Goal: Task Accomplishment & Management: Manage account settings

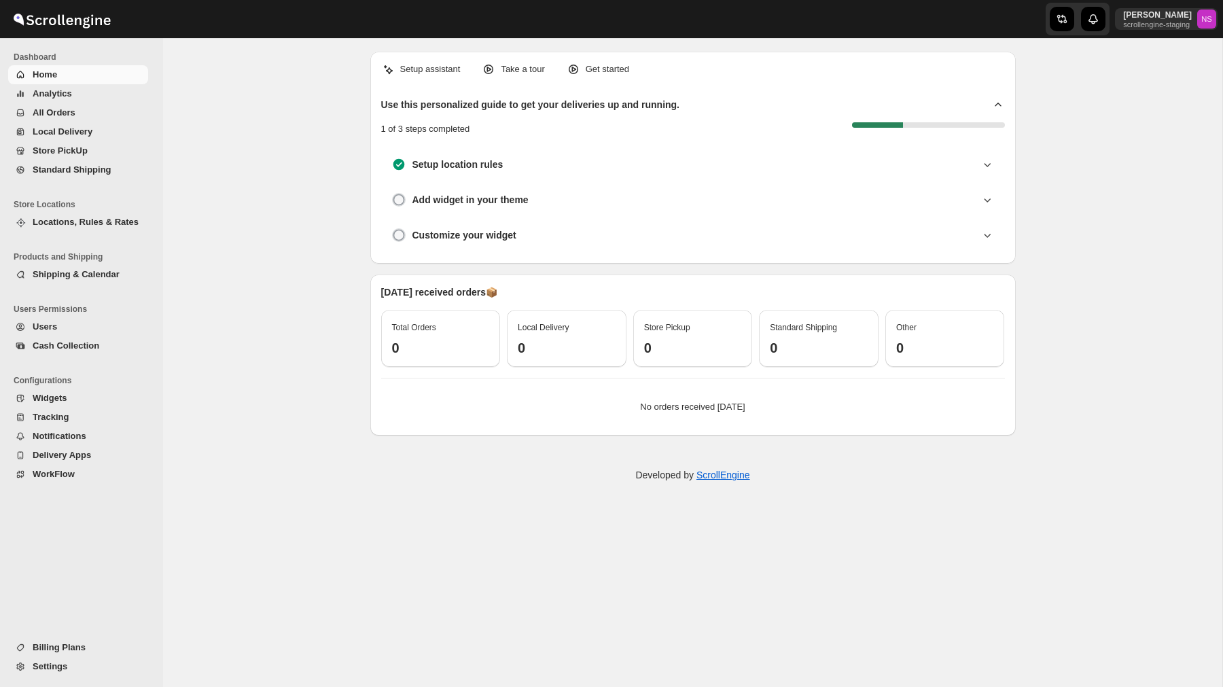
click at [89, 278] on span "Shipping & Calendar" at bounding box center [76, 274] width 87 height 10
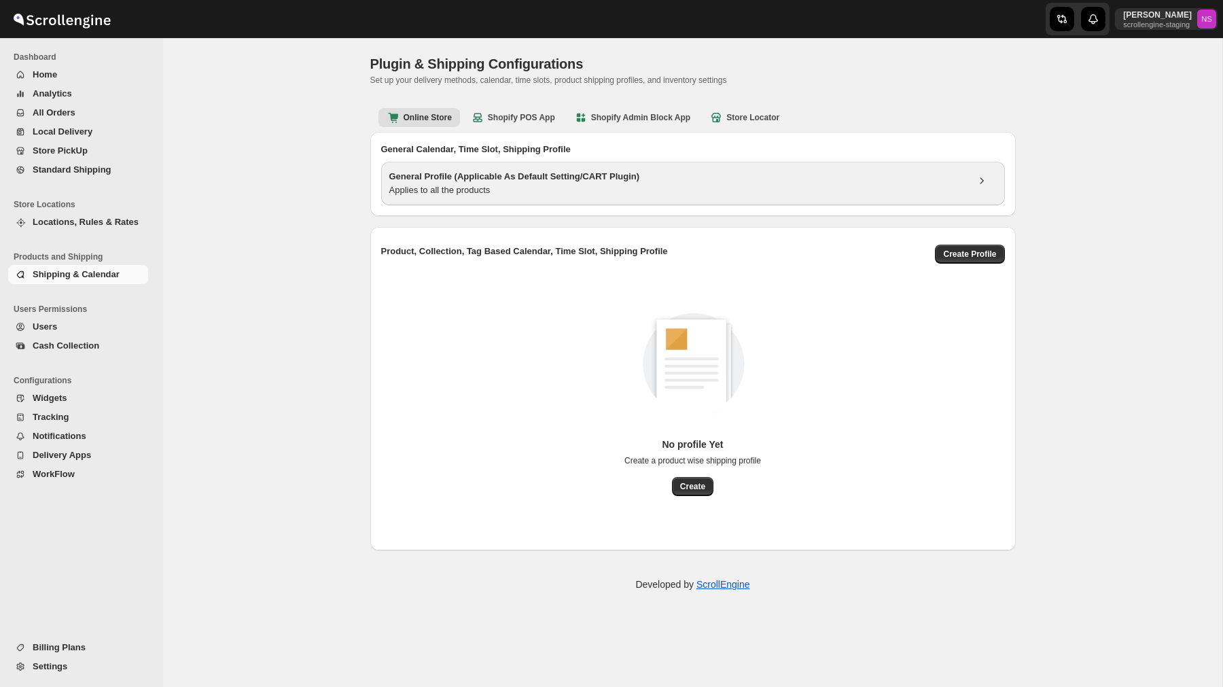
click at [844, 196] on div "Applies to all the products" at bounding box center [678, 190] width 578 height 14
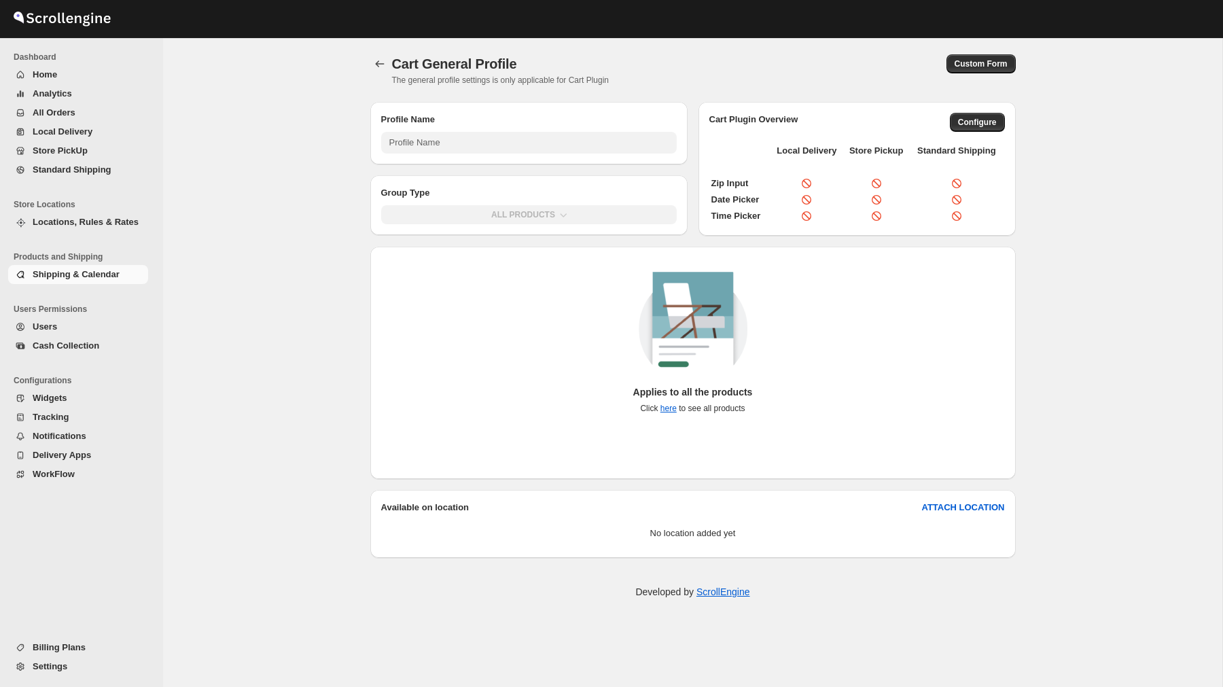
type input "General Profile (Applicable As Default Setting/CART Plugin)"
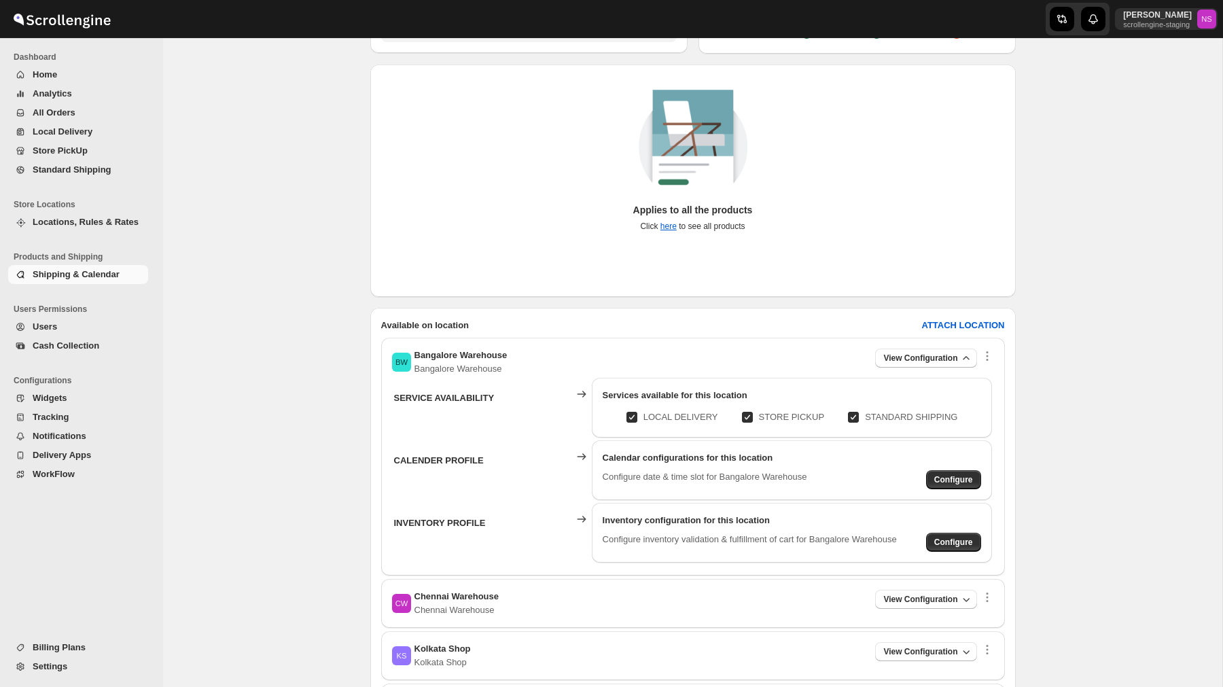
scroll to position [204, 0]
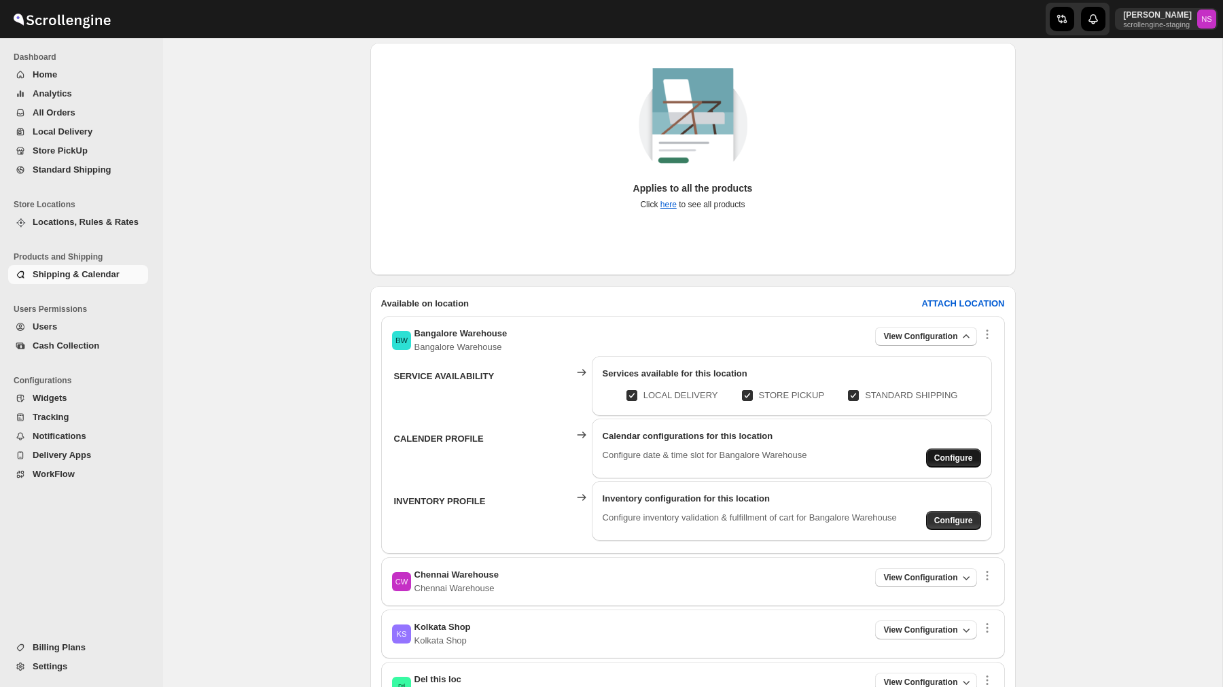
click at [951, 456] on span "Configure" at bounding box center [953, 458] width 39 height 11
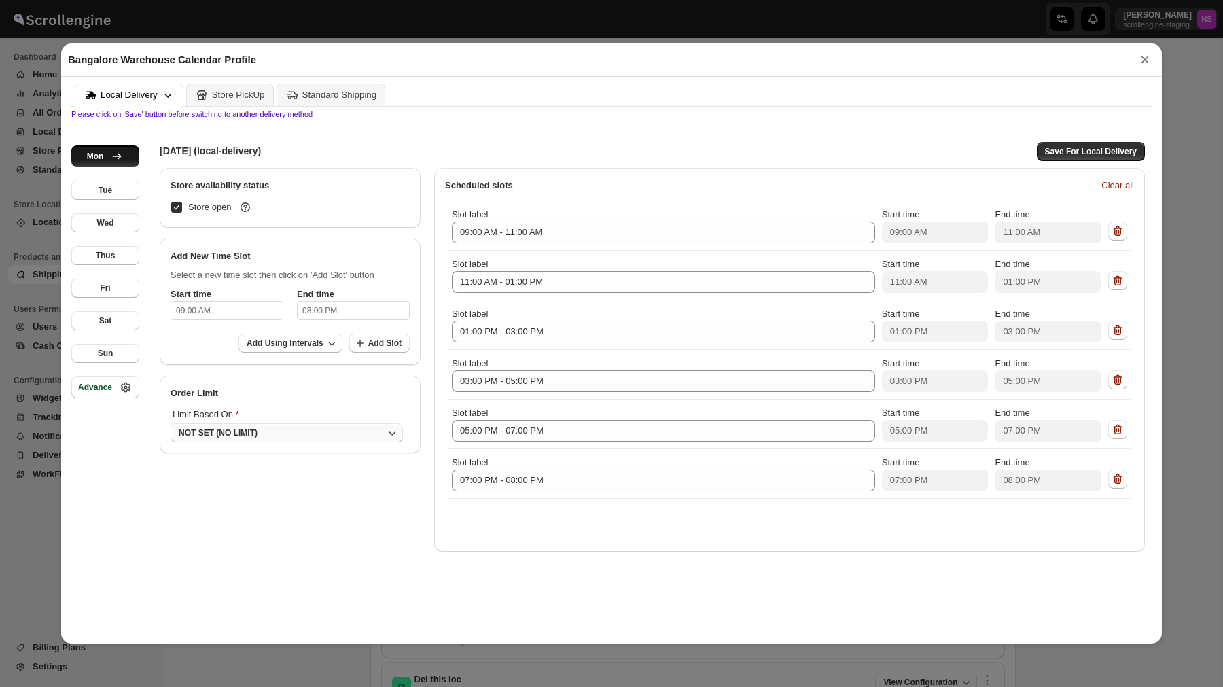
click at [246, 436] on div "NOT SET (NO LIMIT)" at bounding box center [218, 432] width 79 height 11
click at [247, 483] on button "DAY" at bounding box center [277, 490] width 205 height 22
click at [296, 436] on icon "button" at bounding box center [303, 433] width 14 height 14
click at [262, 518] on button "TIME SLOTS" at bounding box center [236, 515] width 123 height 22
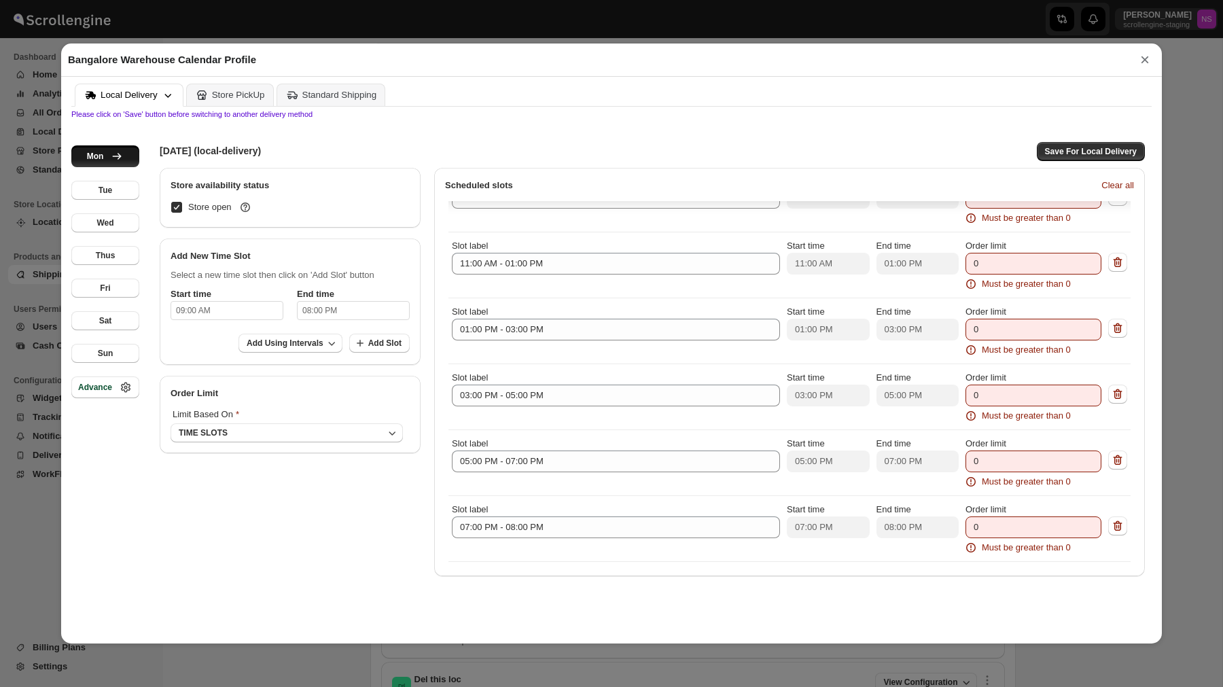
scroll to position [0, 0]
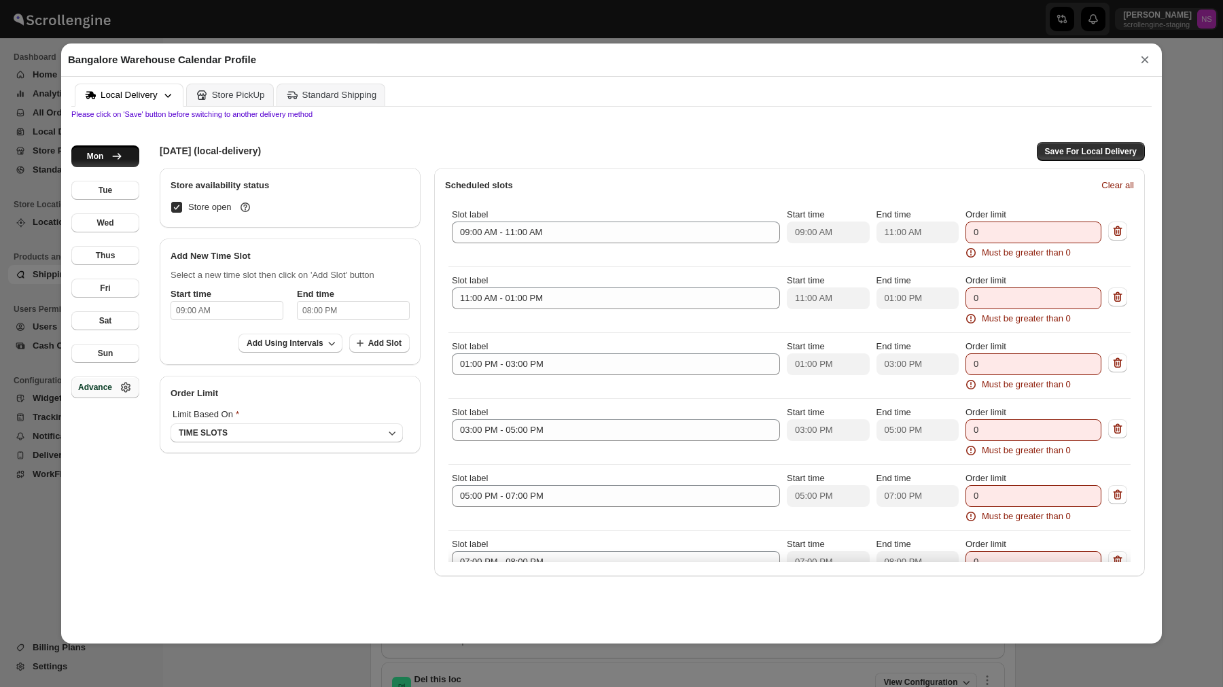
click at [110, 393] on div "Advance" at bounding box center [105, 388] width 54 height 14
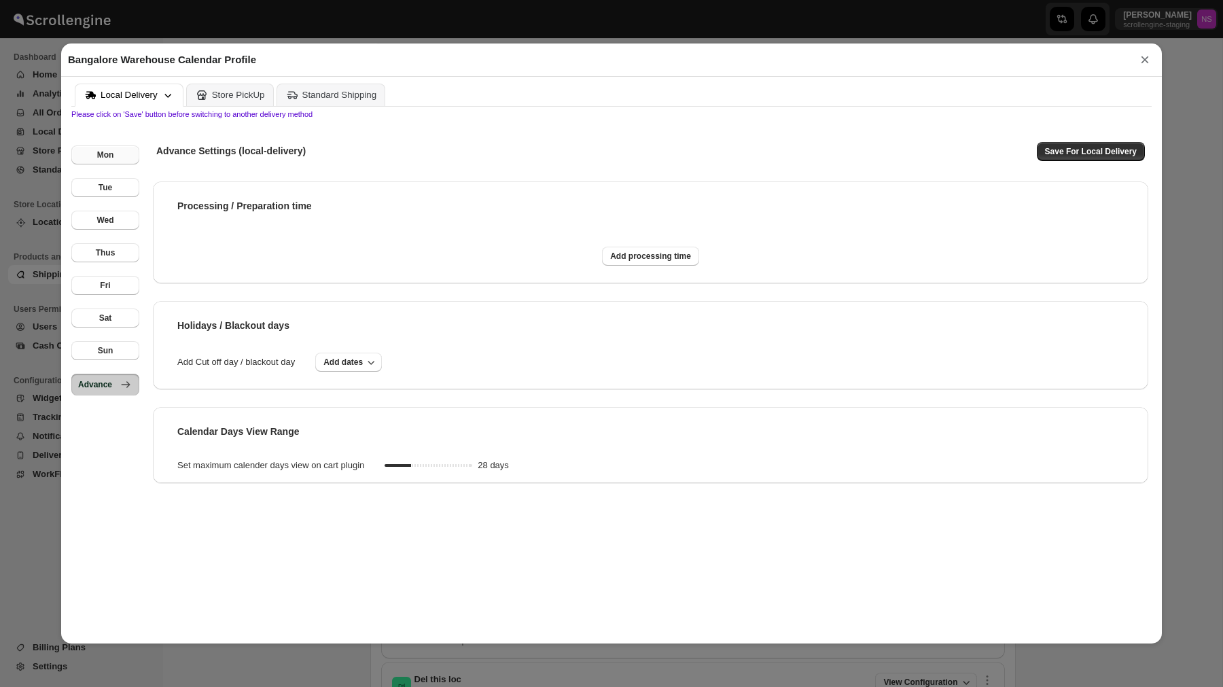
click at [110, 150] on div "Mon" at bounding box center [105, 155] width 17 height 11
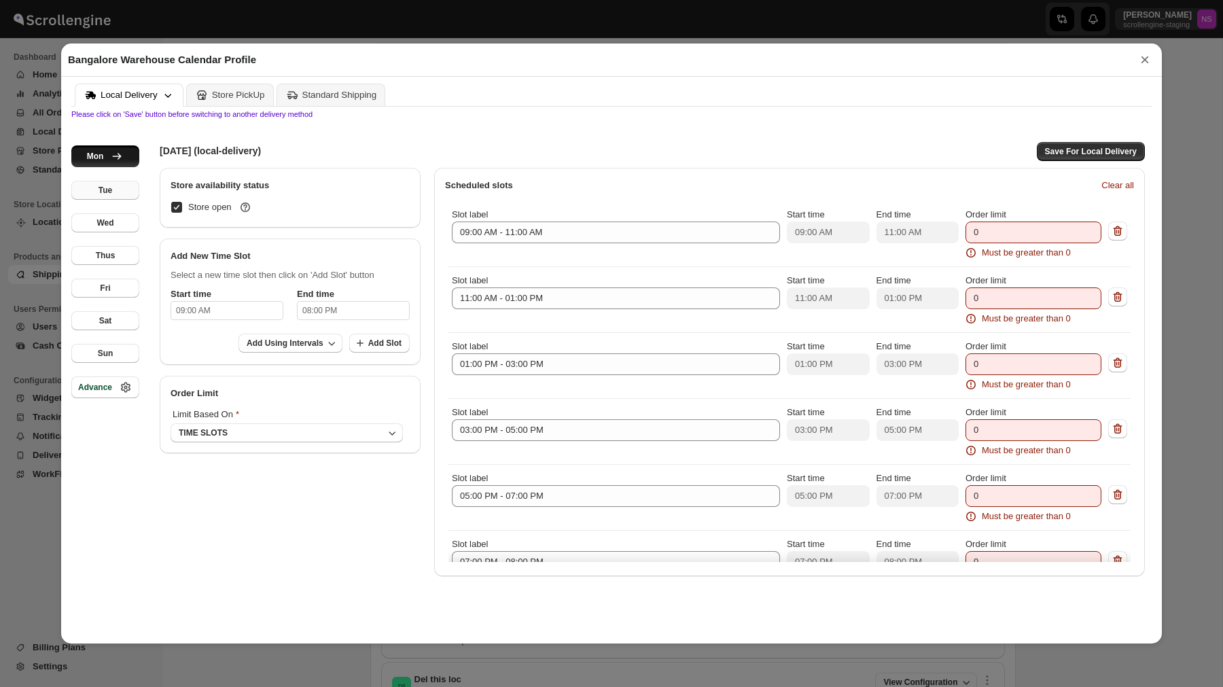
click at [106, 186] on div "Tue" at bounding box center [106, 190] width 14 height 11
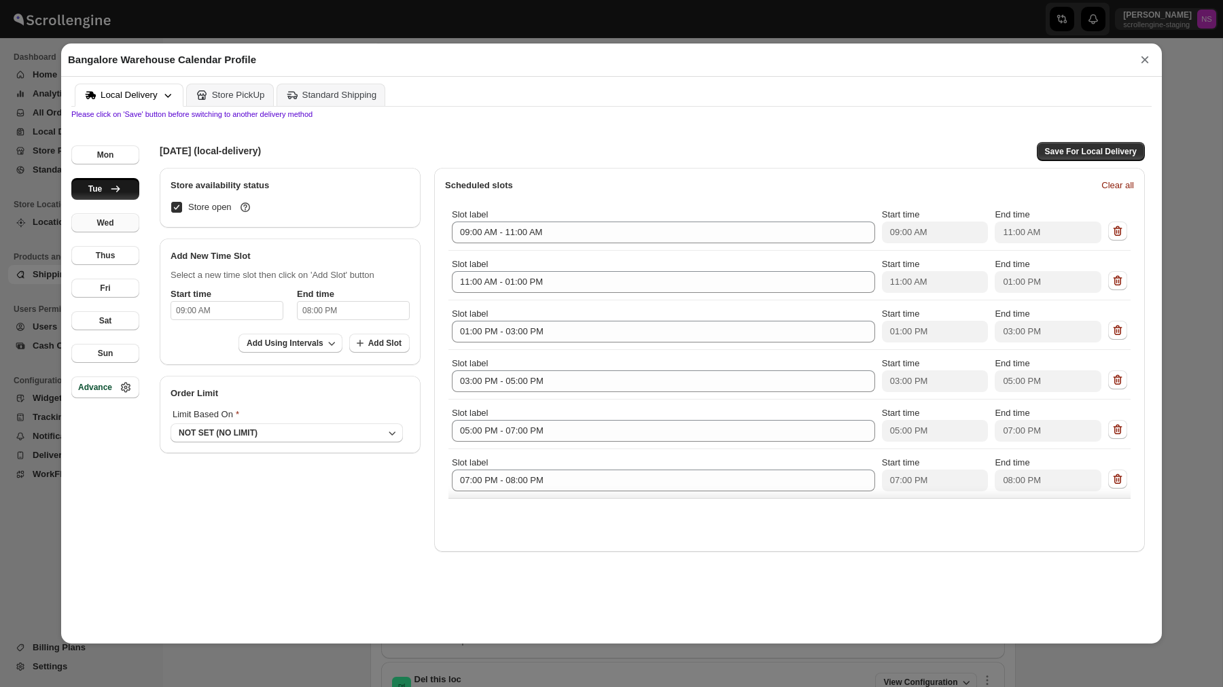
click at [107, 217] on button "Wed" at bounding box center [105, 222] width 68 height 19
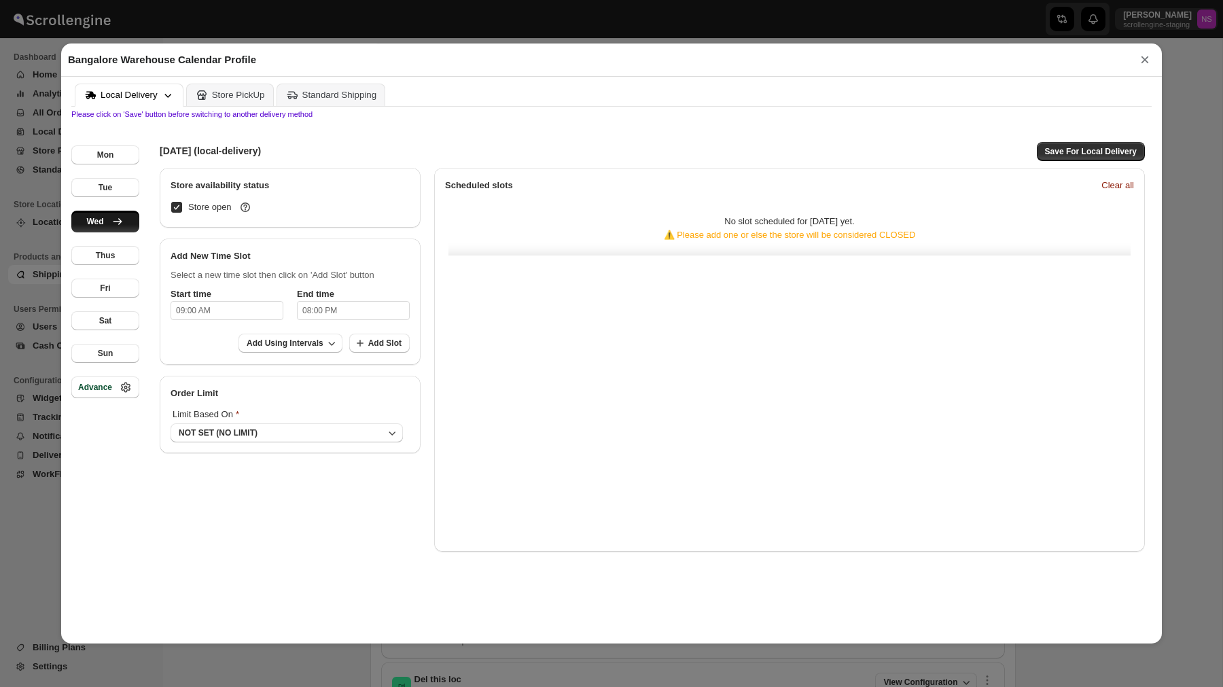
click at [107, 243] on div "Mon Tue Wed Thus Fri Sat Sun Advance" at bounding box center [105, 375] width 68 height 515
click at [104, 257] on div "Thus" at bounding box center [106, 255] width 20 height 11
click at [110, 290] on button "Fri" at bounding box center [105, 288] width 68 height 19
click at [111, 319] on div "Sat" at bounding box center [105, 320] width 13 height 11
click at [116, 347] on button "Sun" at bounding box center [105, 353] width 68 height 19
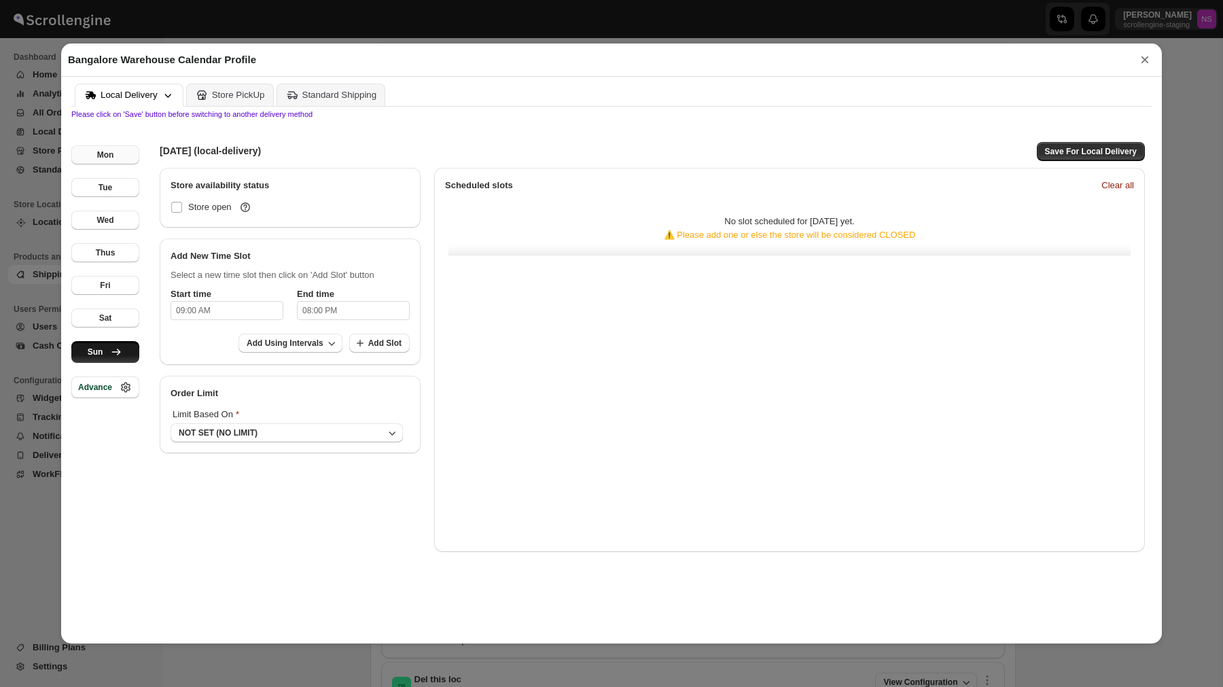
click at [101, 152] on div "Mon" at bounding box center [105, 155] width 17 height 11
checkbox input "true"
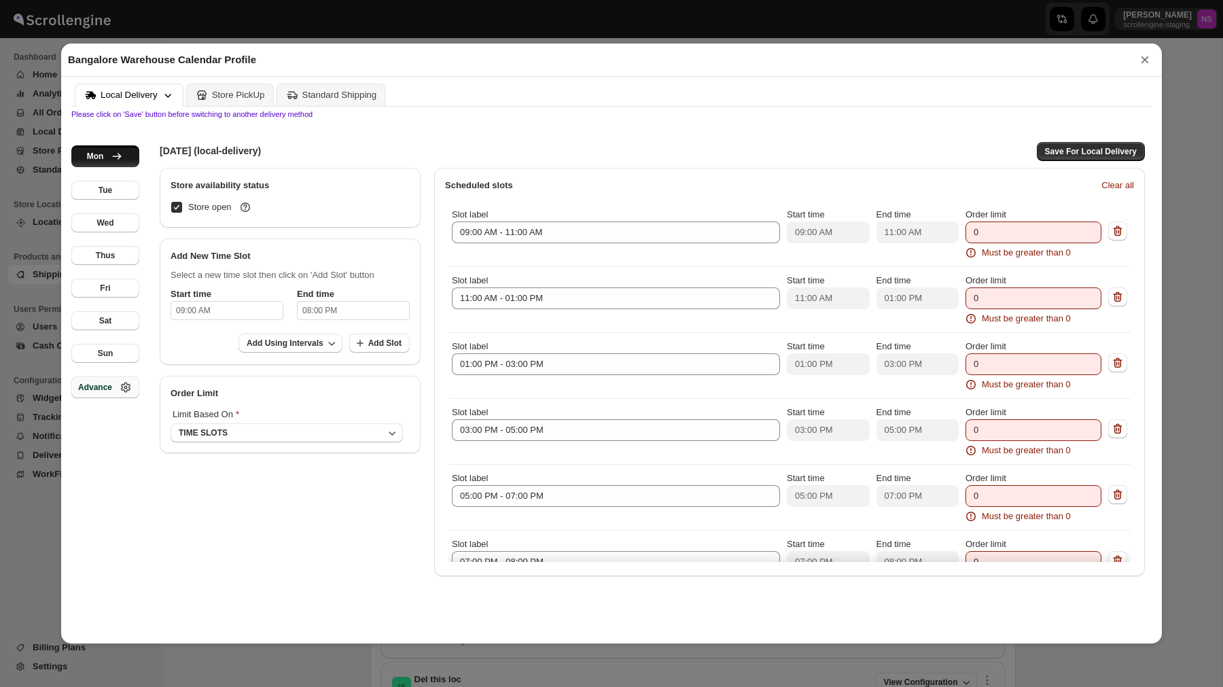
click at [107, 386] on div "Advance" at bounding box center [95, 387] width 34 height 11
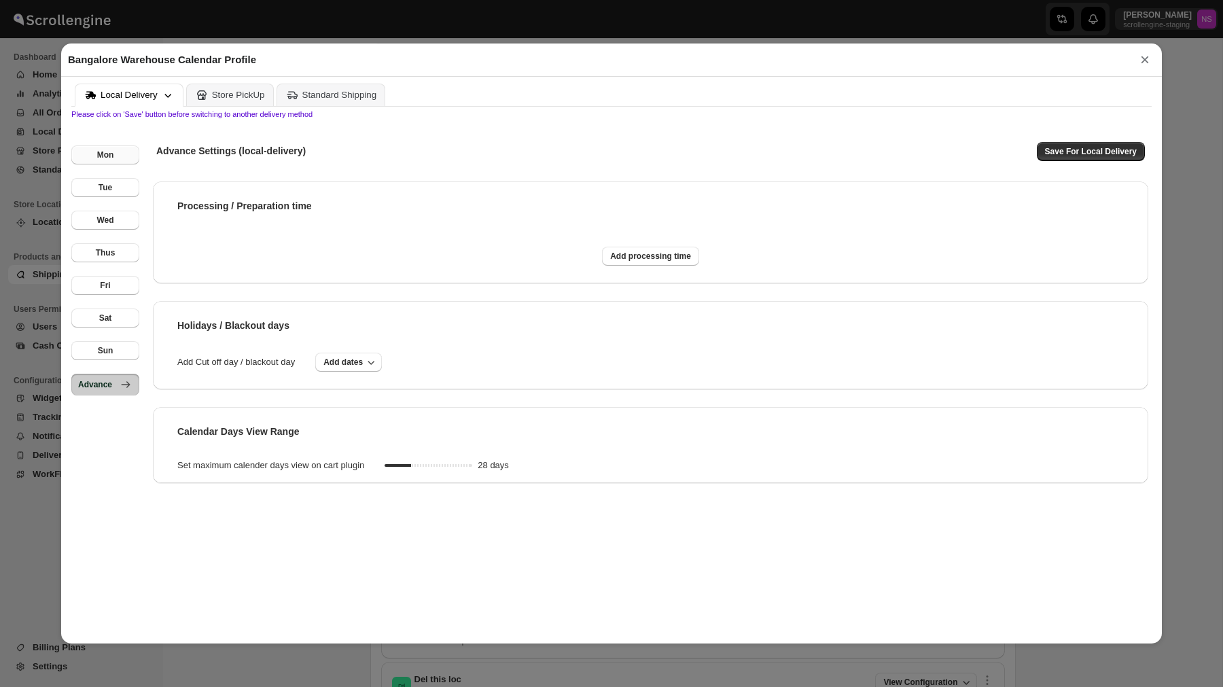
click at [113, 148] on button "Mon" at bounding box center [105, 154] width 68 height 19
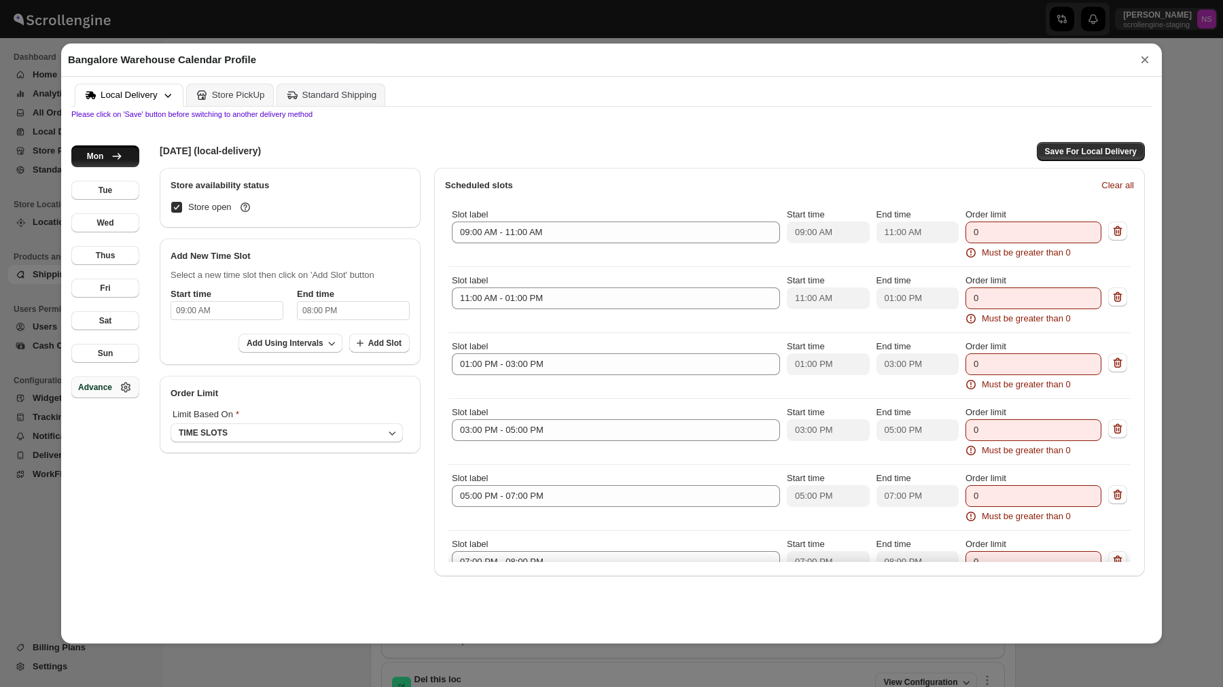
click at [94, 391] on div "Advance" at bounding box center [95, 387] width 34 height 11
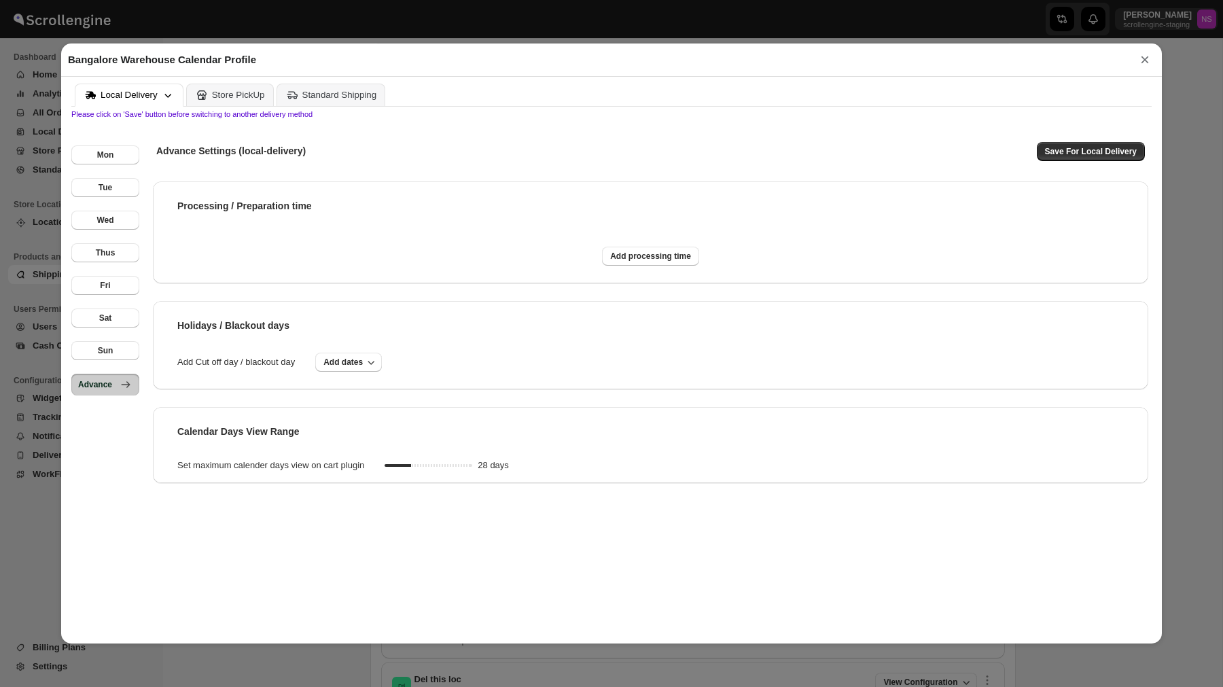
click at [106, 168] on div "Mon Tue Wed Thus Fri Sat Sun Advance" at bounding box center [105, 375] width 68 height 515
click at [111, 143] on div "Mon Tue Wed Thus Fri Sat Sun Advance" at bounding box center [105, 375] width 68 height 515
click at [107, 160] on div "Mon" at bounding box center [105, 155] width 17 height 11
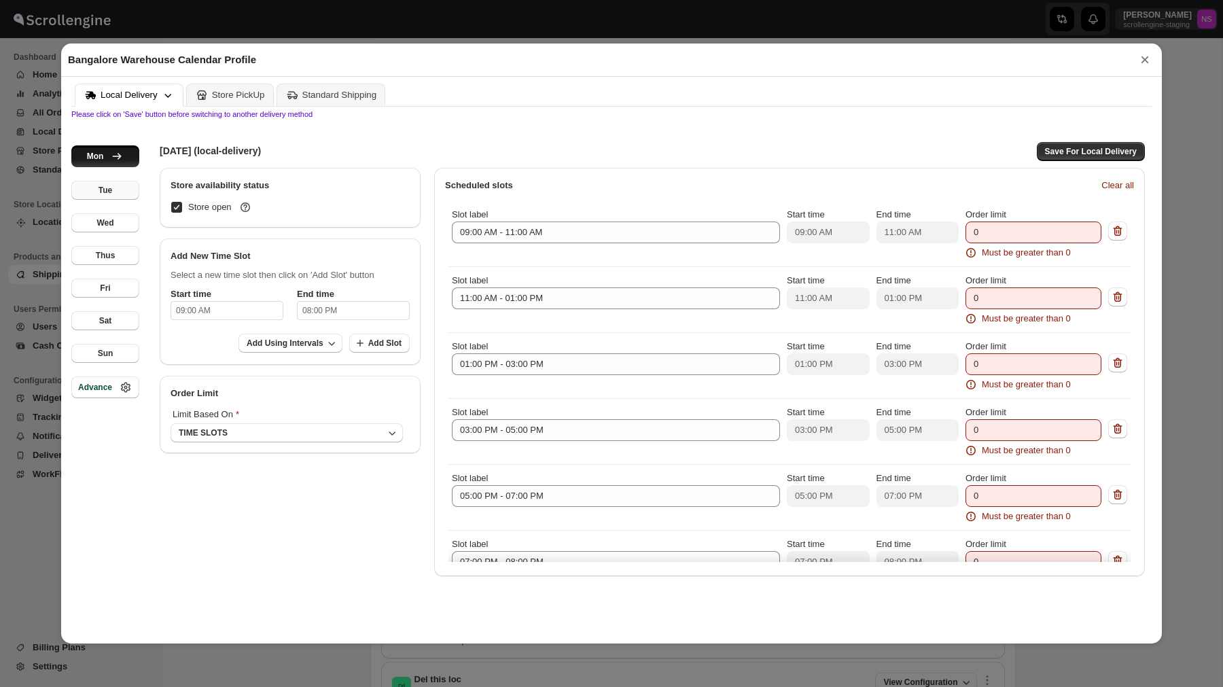
click at [107, 190] on div "Tue" at bounding box center [106, 190] width 14 height 11
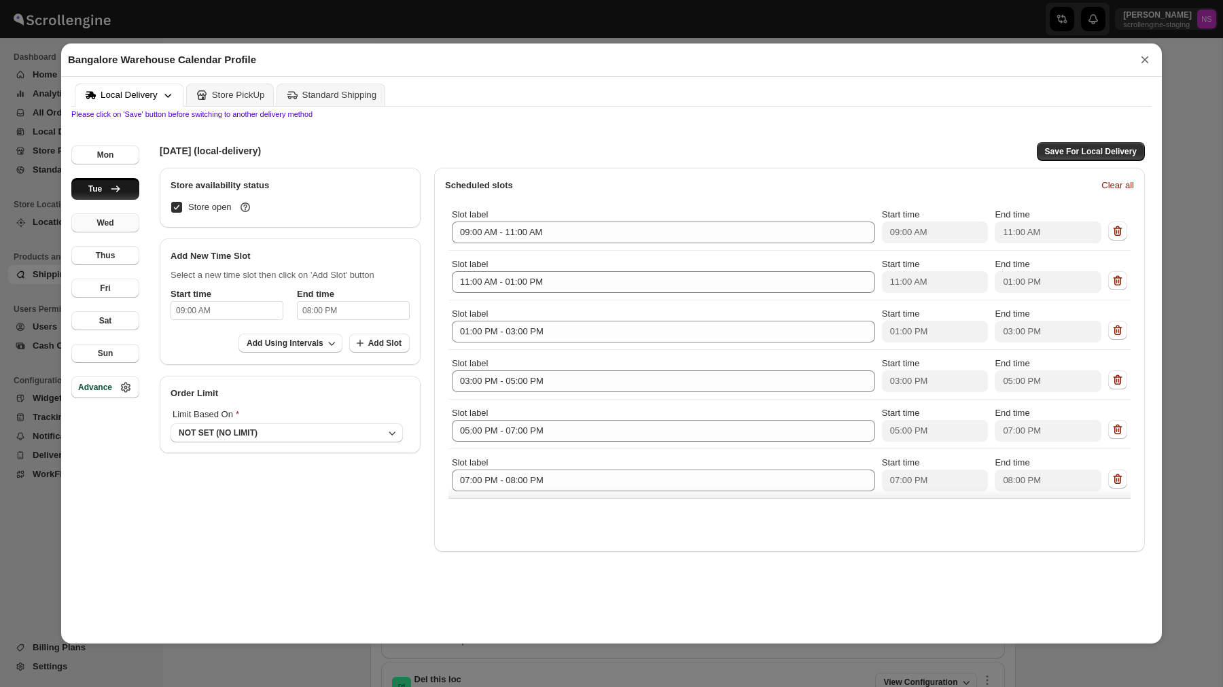
click at [109, 224] on div "Wed" at bounding box center [105, 222] width 17 height 11
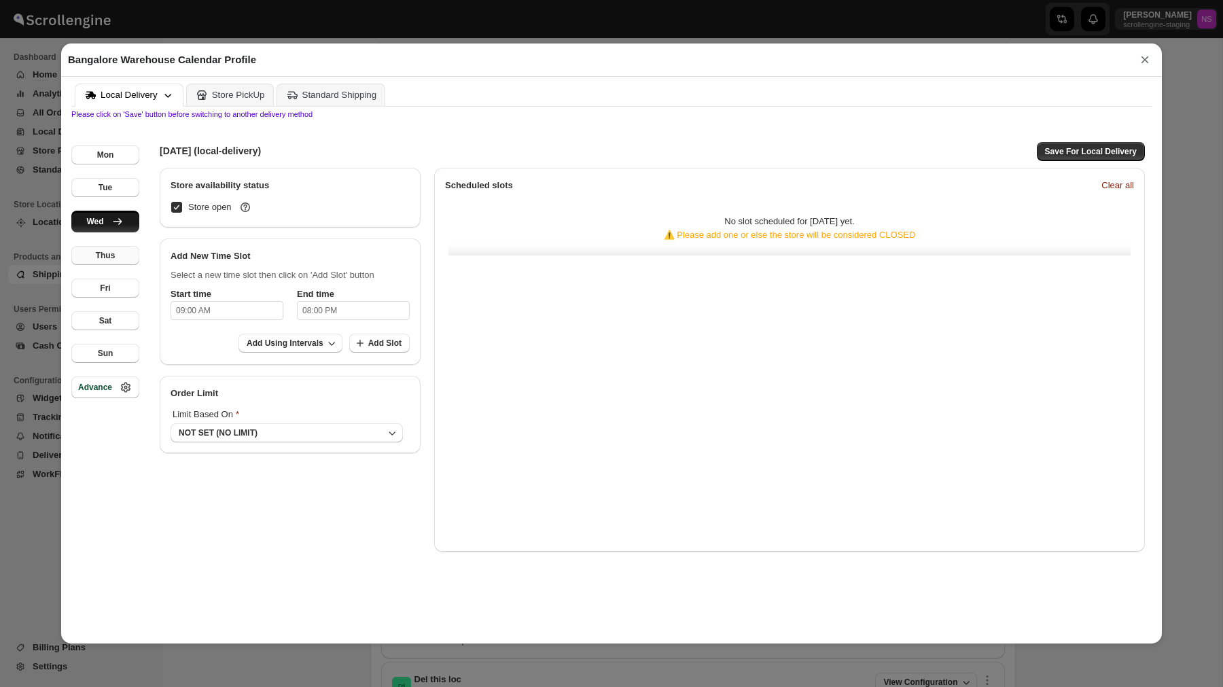
click at [109, 256] on div "Thus" at bounding box center [106, 255] width 20 height 11
click at [110, 287] on div "Fri" at bounding box center [105, 288] width 10 height 11
click at [109, 320] on div "Sat" at bounding box center [105, 320] width 13 height 11
click at [109, 351] on div "Sun" at bounding box center [106, 353] width 16 height 11
checkbox input "false"
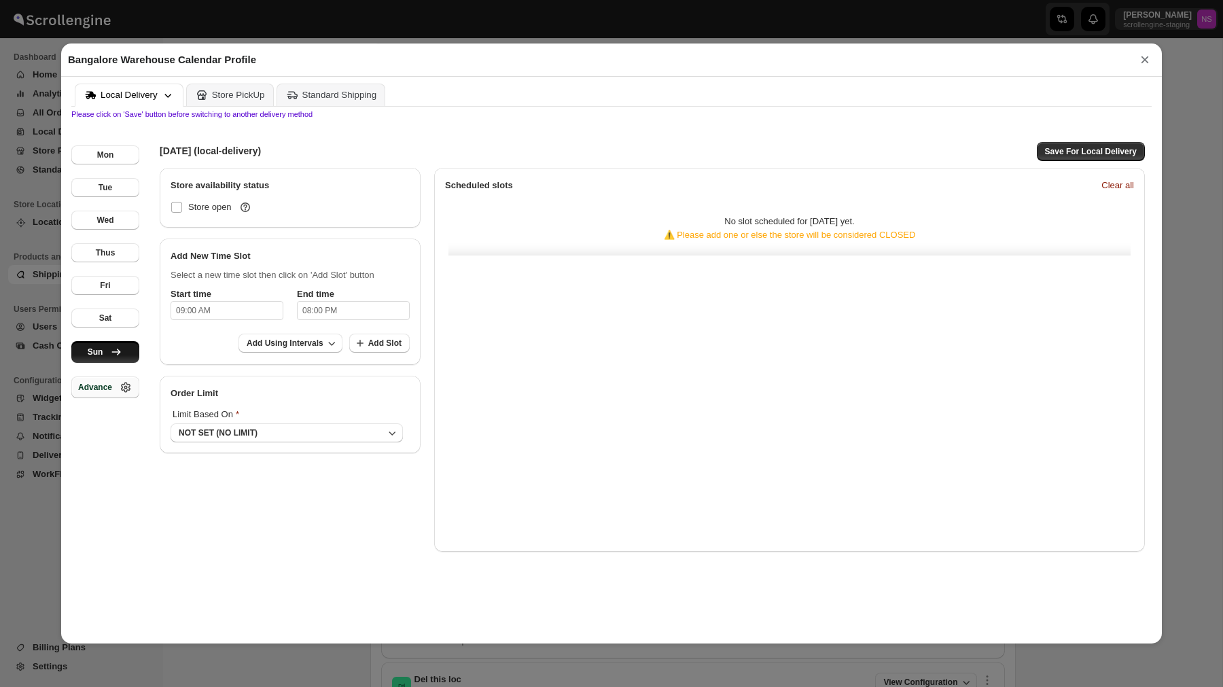
click at [109, 397] on button "Advance" at bounding box center [105, 388] width 68 height 22
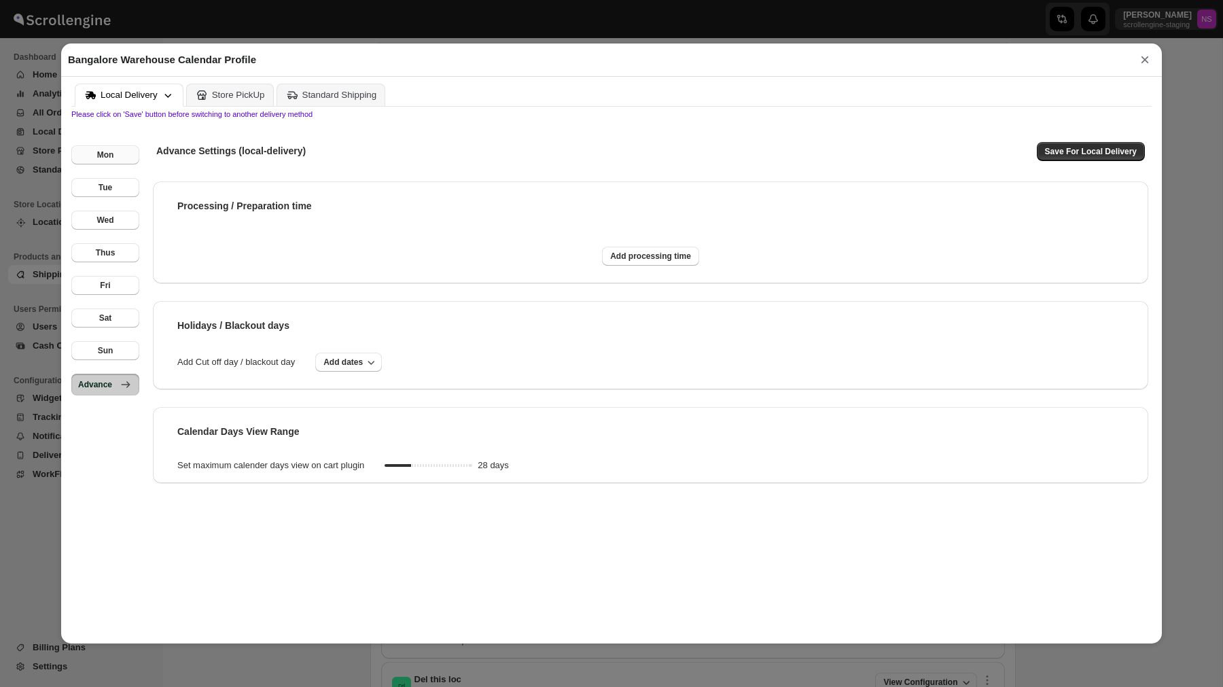
click at [118, 155] on button "Mon" at bounding box center [105, 154] width 68 height 19
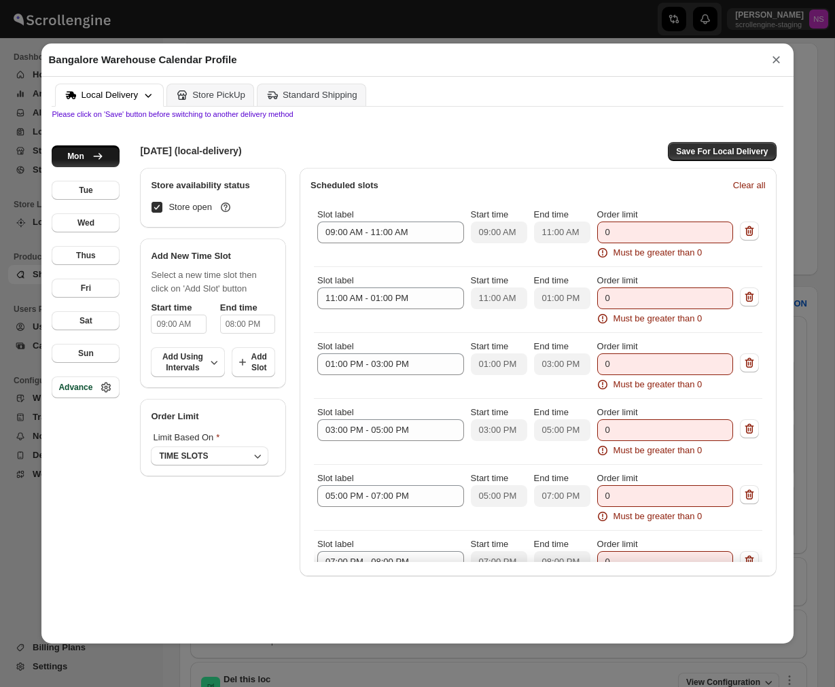
click at [772, 63] on button "×" at bounding box center [777, 59] width 20 height 19
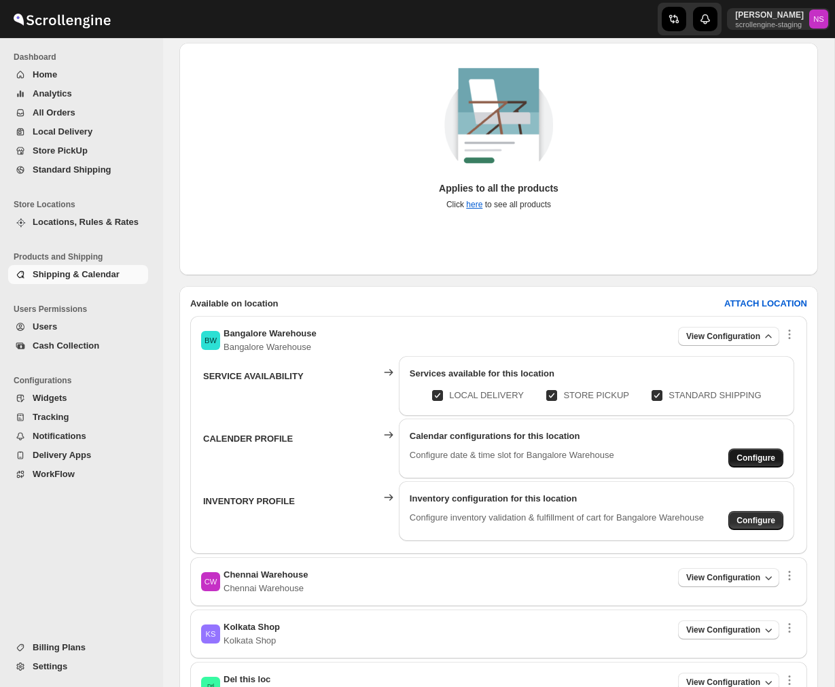
click at [746, 456] on span "Configure" at bounding box center [756, 458] width 39 height 11
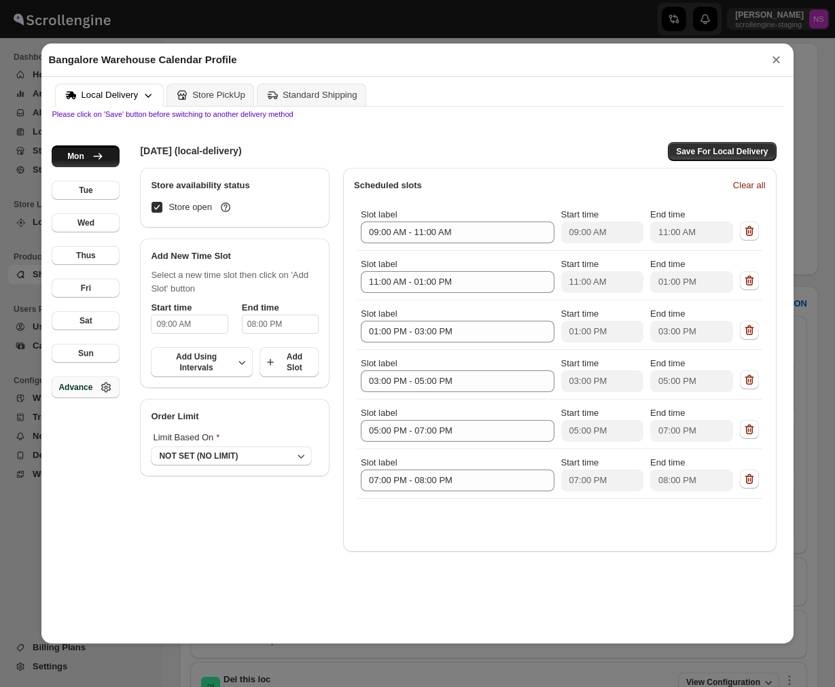
click at [75, 387] on div "Advance" at bounding box center [75, 387] width 34 height 11
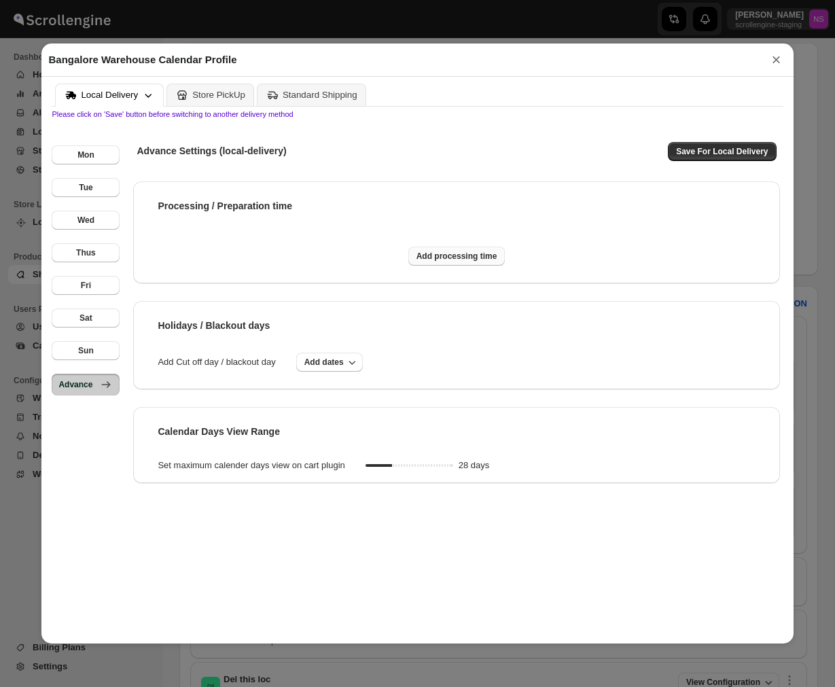
click at [440, 258] on span "Add processing time" at bounding box center [457, 256] width 81 height 11
select select "DAY"
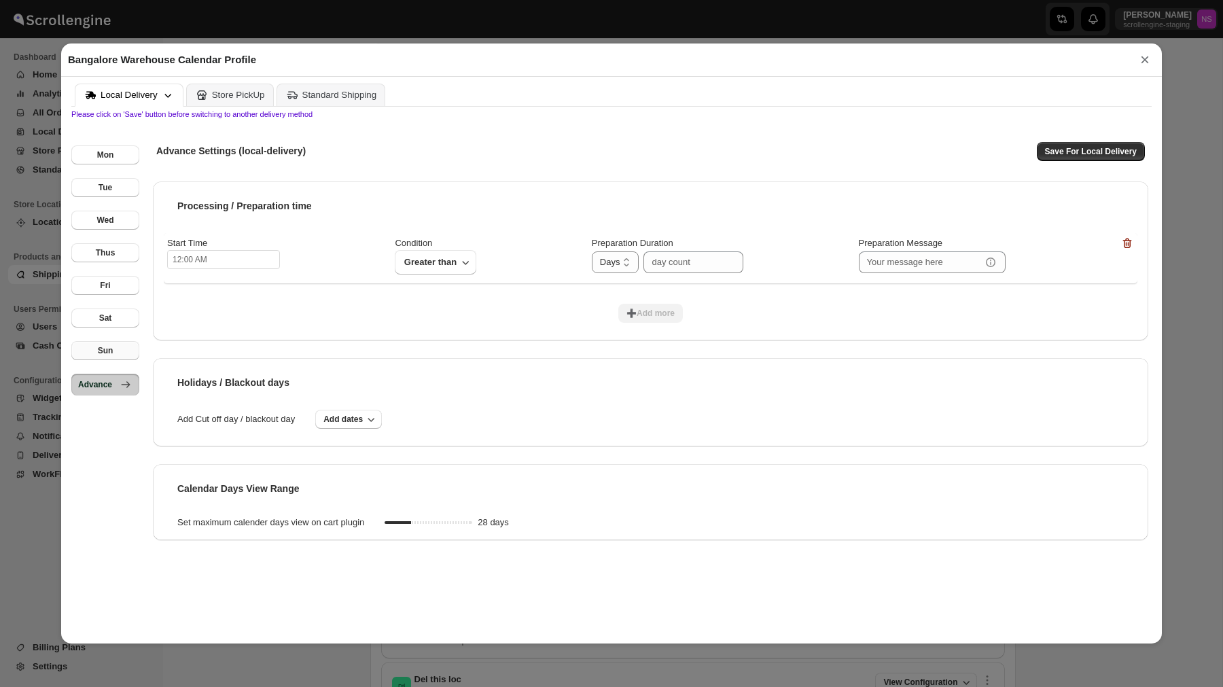
click at [111, 353] on div "Sun" at bounding box center [106, 350] width 16 height 11
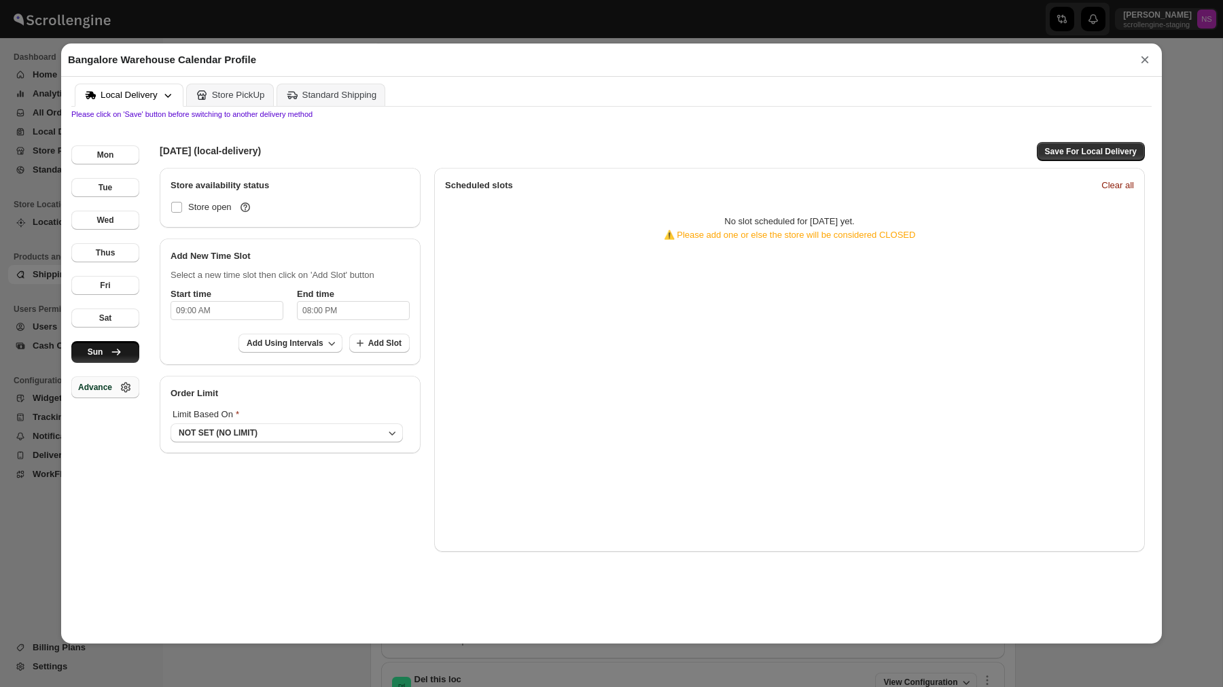
click at [101, 387] on div "Advance" at bounding box center [95, 387] width 34 height 11
select select "DAY"
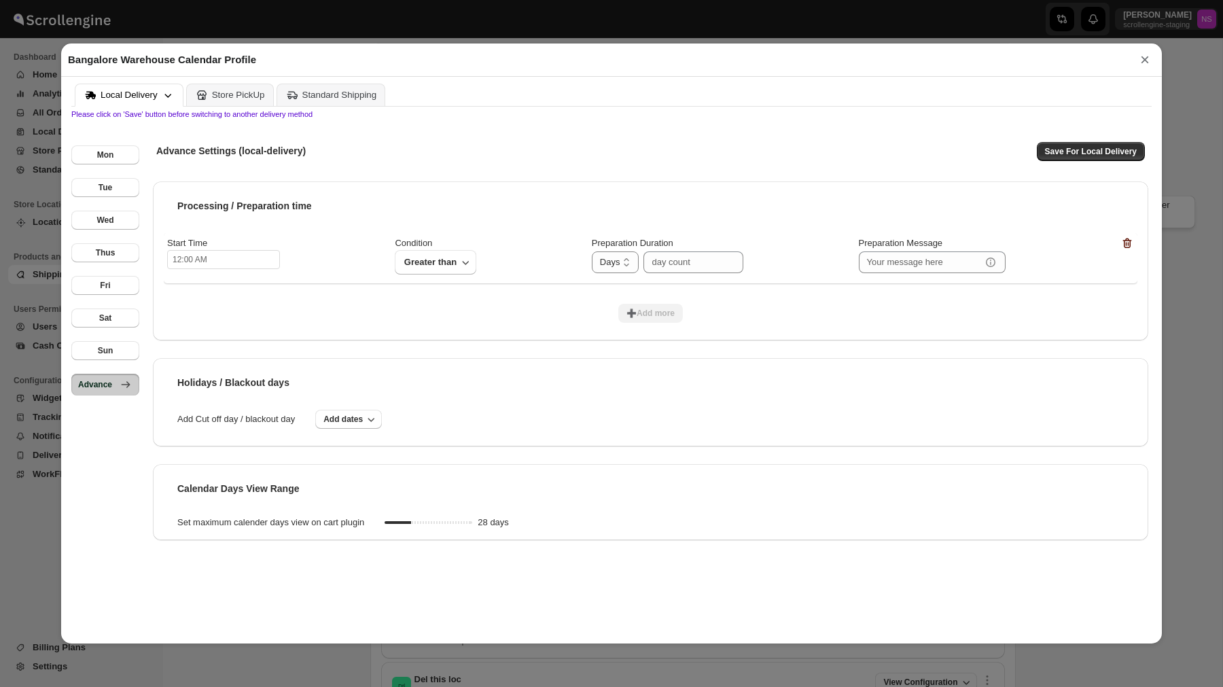
click at [1127, 242] on icon "button" at bounding box center [1128, 244] width 14 height 14
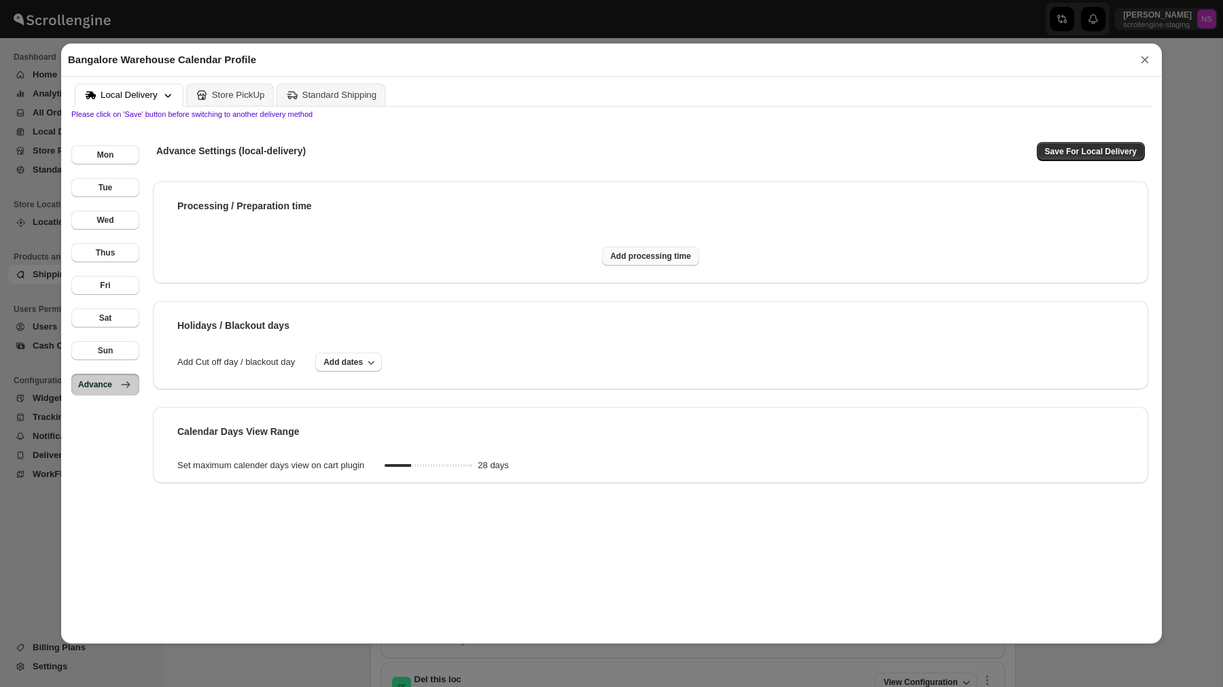
click at [643, 260] on span "Add processing time" at bounding box center [650, 256] width 81 height 11
select select "DAY"
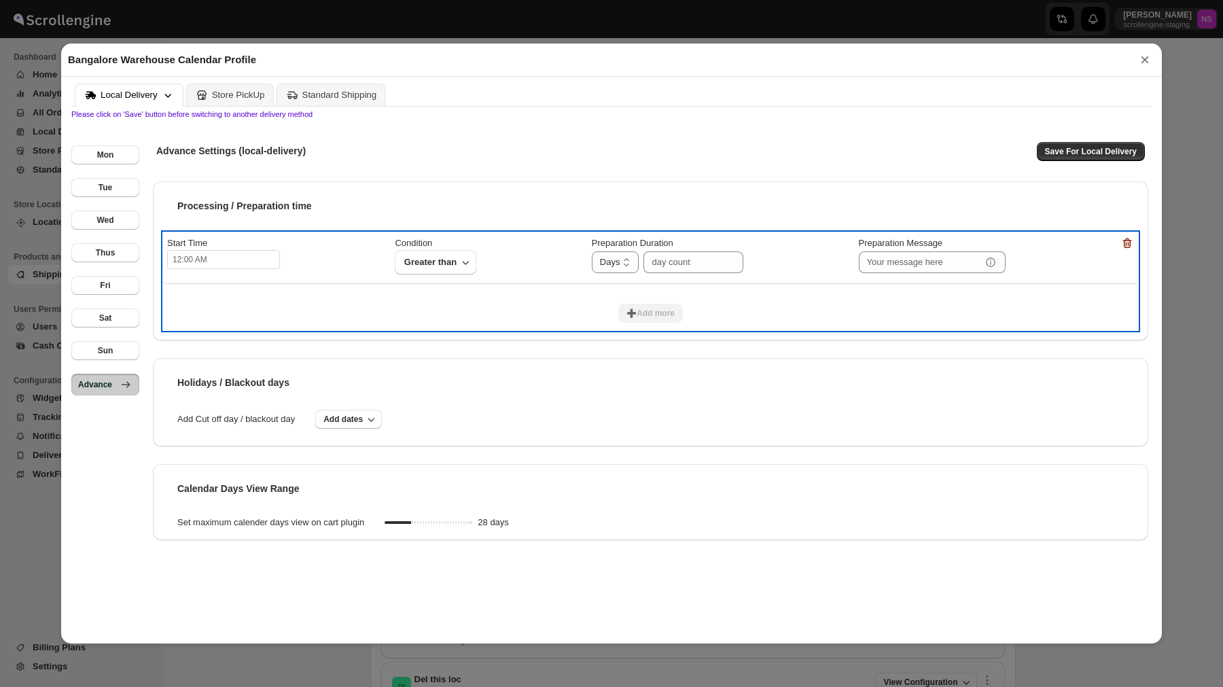
click at [710, 250] on div "Preparation Duration Hours Days Days" at bounding box center [668, 255] width 152 height 37
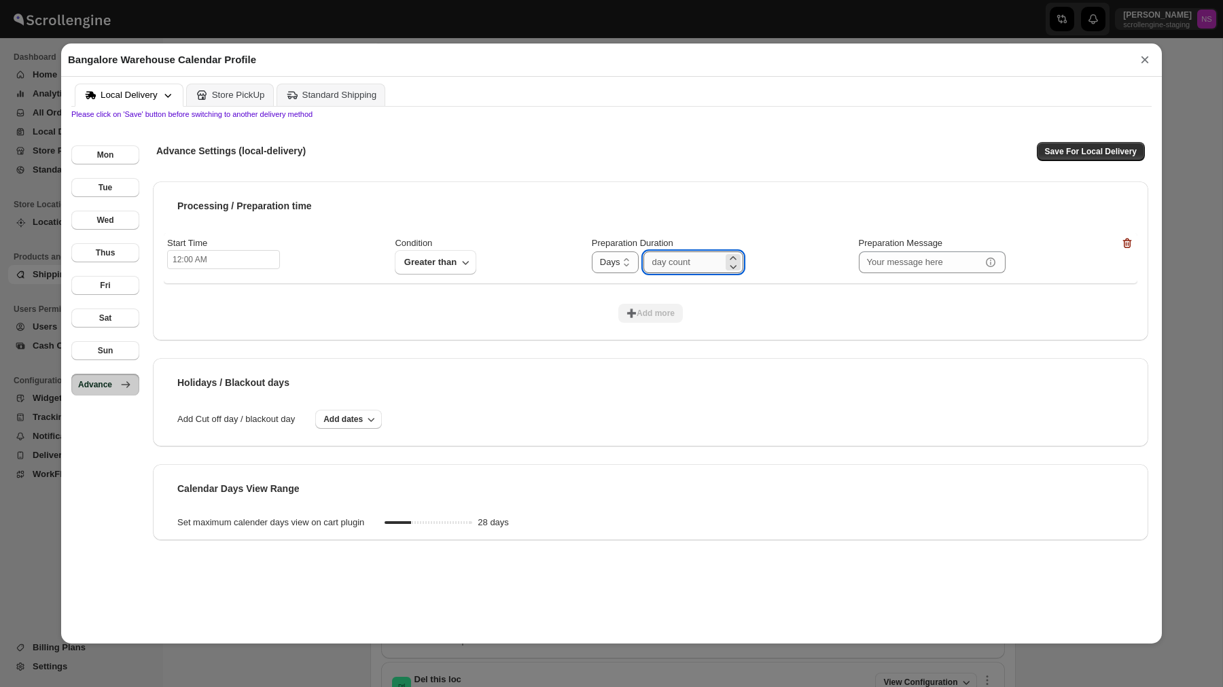
click at [701, 262] on input "number" at bounding box center [684, 262] width 80 height 22
type input "03"
click at [640, 320] on button "➕Add more" at bounding box center [650, 313] width 65 height 19
select select "DAY"
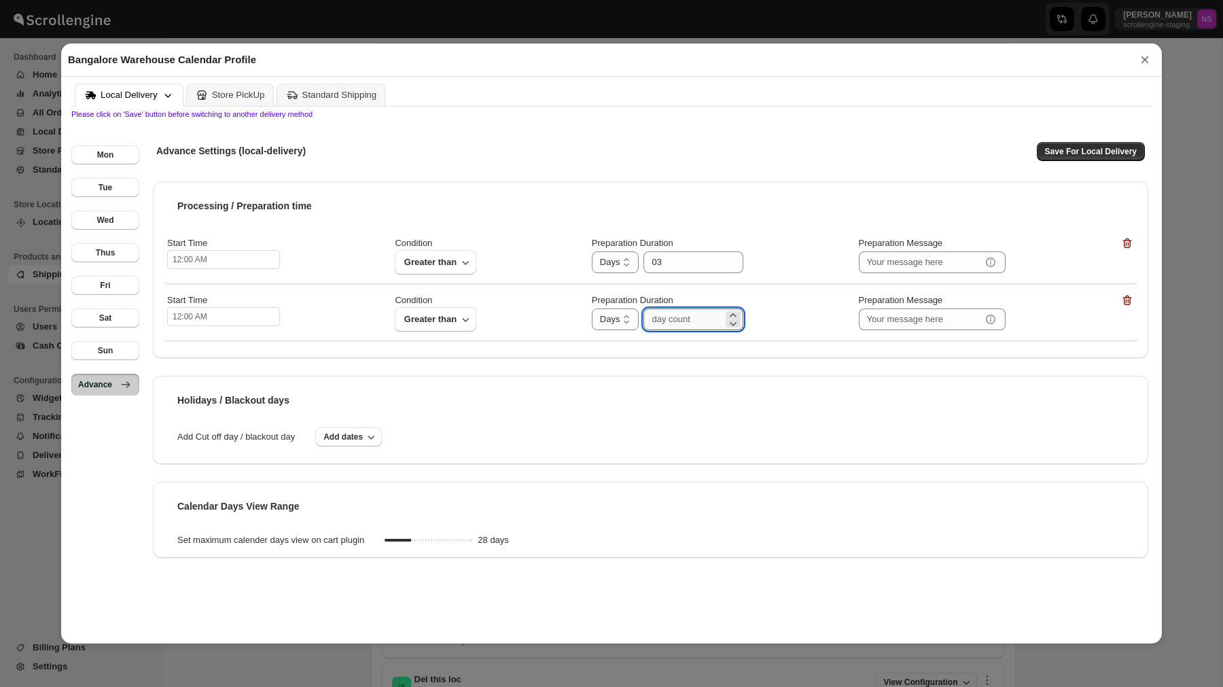
click at [673, 319] on input "number" at bounding box center [684, 320] width 80 height 22
type input "03"
drag, startPoint x: 177, startPoint y: 206, endPoint x: 351, endPoint y: 207, distance: 174.0
click at [353, 206] on div "Processing / Preparation time" at bounding box center [651, 205] width 974 height 27
drag, startPoint x: 177, startPoint y: 397, endPoint x: 307, endPoint y: 397, distance: 129.1
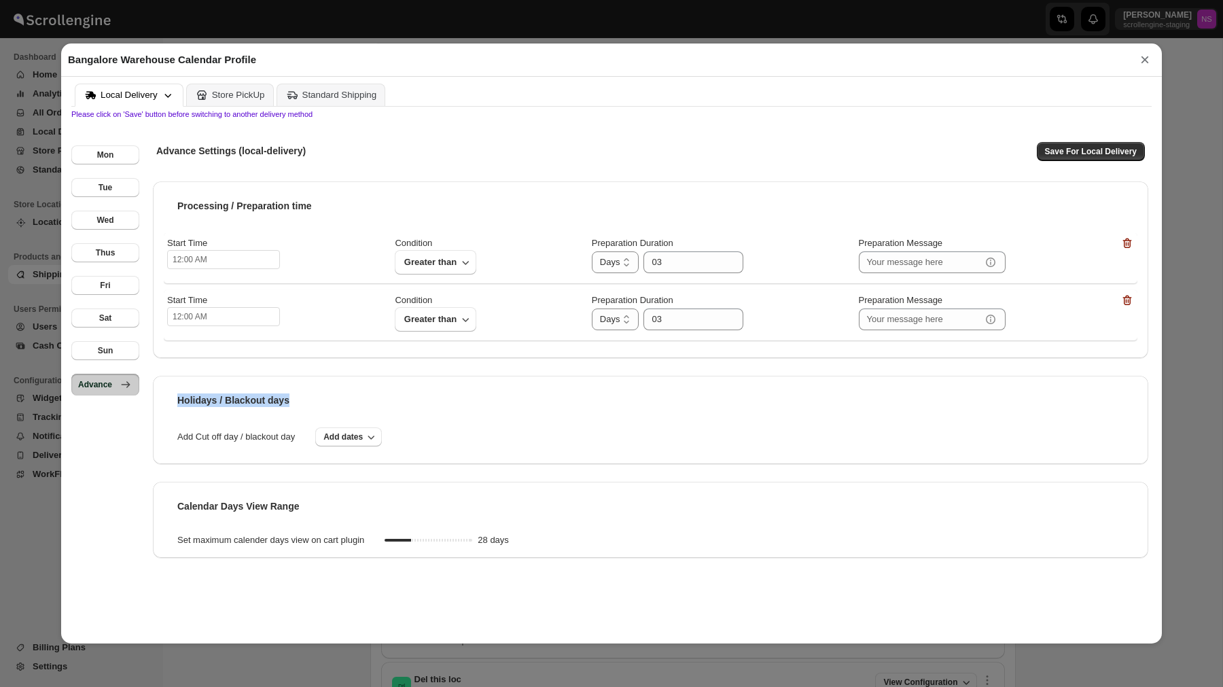
click at [307, 397] on div "Holidays / Blackout days" at bounding box center [651, 400] width 974 height 27
click at [351, 426] on div "Holidays / Blackout days Add Cut off day / blackout day Add dates" at bounding box center [651, 420] width 996 height 88
click at [354, 438] on span "Add dates" at bounding box center [342, 437] width 39 height 11
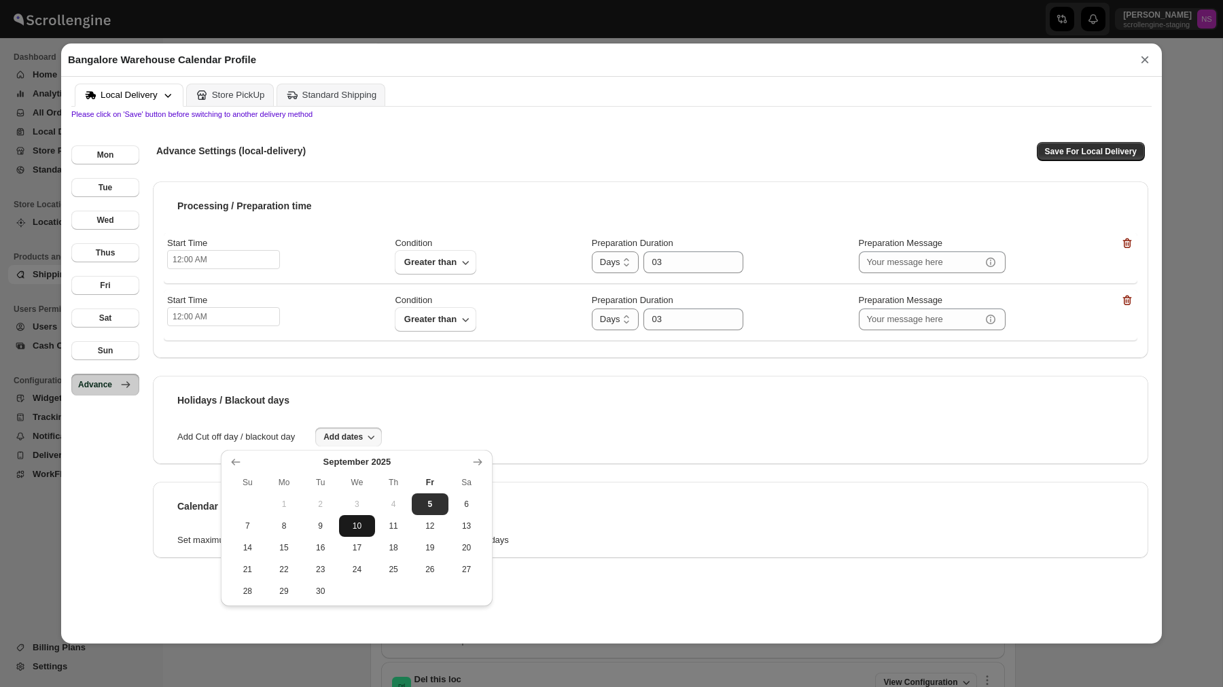
click at [351, 532] on button "10" at bounding box center [357, 526] width 37 height 22
click at [444, 559] on td "26" at bounding box center [430, 570] width 37 height 22
click at [385, 570] on span "25" at bounding box center [394, 569] width 26 height 11
click at [309, 572] on span "23" at bounding box center [321, 569] width 26 height 11
click at [419, 521] on span "12" at bounding box center [430, 526] width 26 height 11
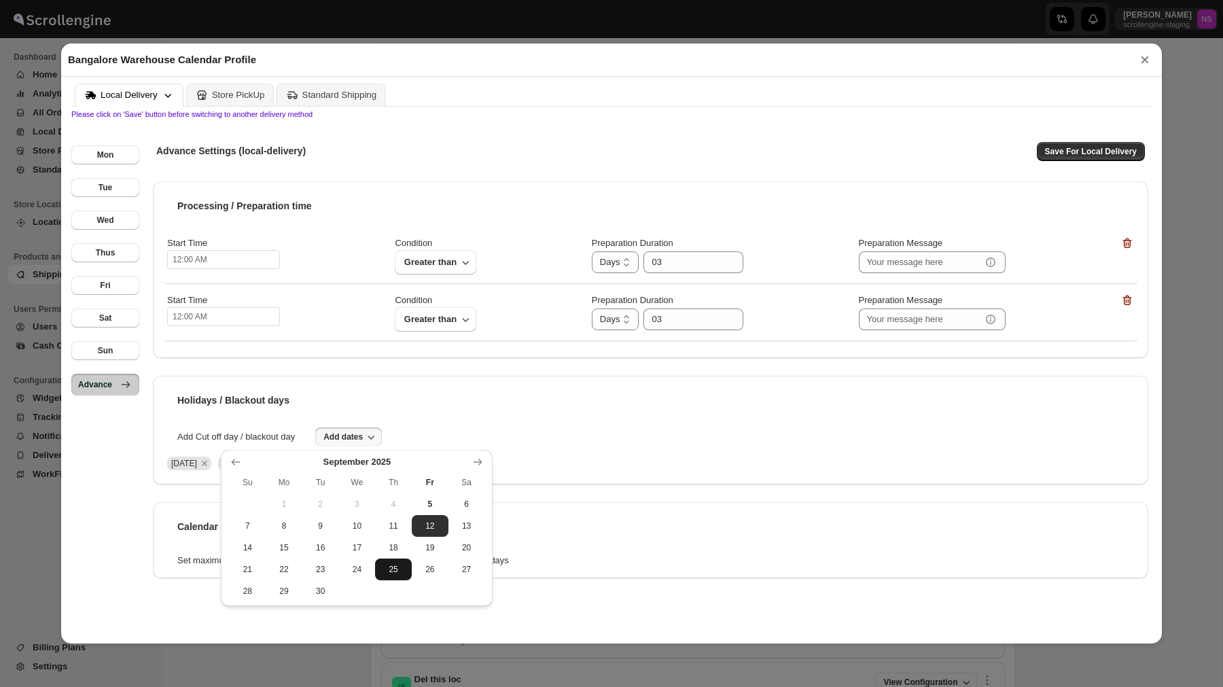
click at [400, 559] on button "25" at bounding box center [393, 570] width 37 height 22
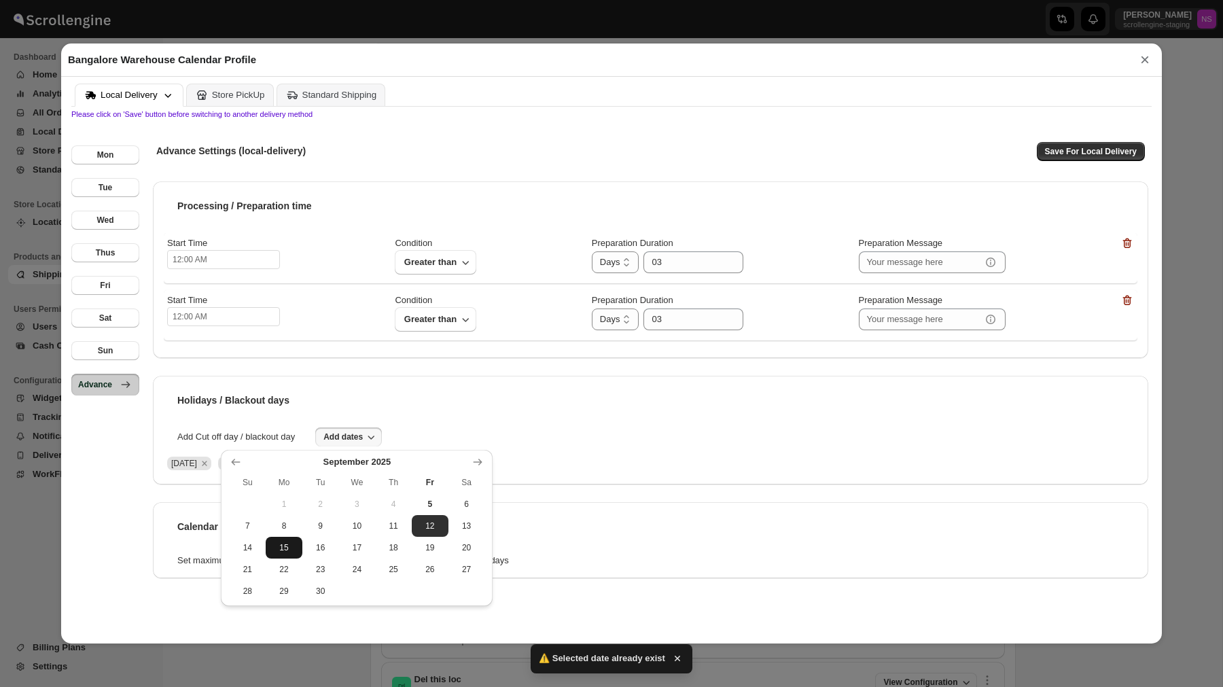
click at [273, 537] on button "15" at bounding box center [284, 548] width 37 height 22
click at [259, 587] on span "28" at bounding box center [247, 591] width 26 height 11
click at [287, 604] on div "[DATE] Su Mo Tu We Th Fr Sa 1 2 3 4 5 6 7 8 9 10 11 12 13 14 15 16 17 18 19 20 …" at bounding box center [357, 528] width 272 height 156
click at [329, 588] on span "30" at bounding box center [321, 591] width 26 height 11
click at [479, 460] on icon "Show next month, October 2025" at bounding box center [478, 462] width 9 height 7
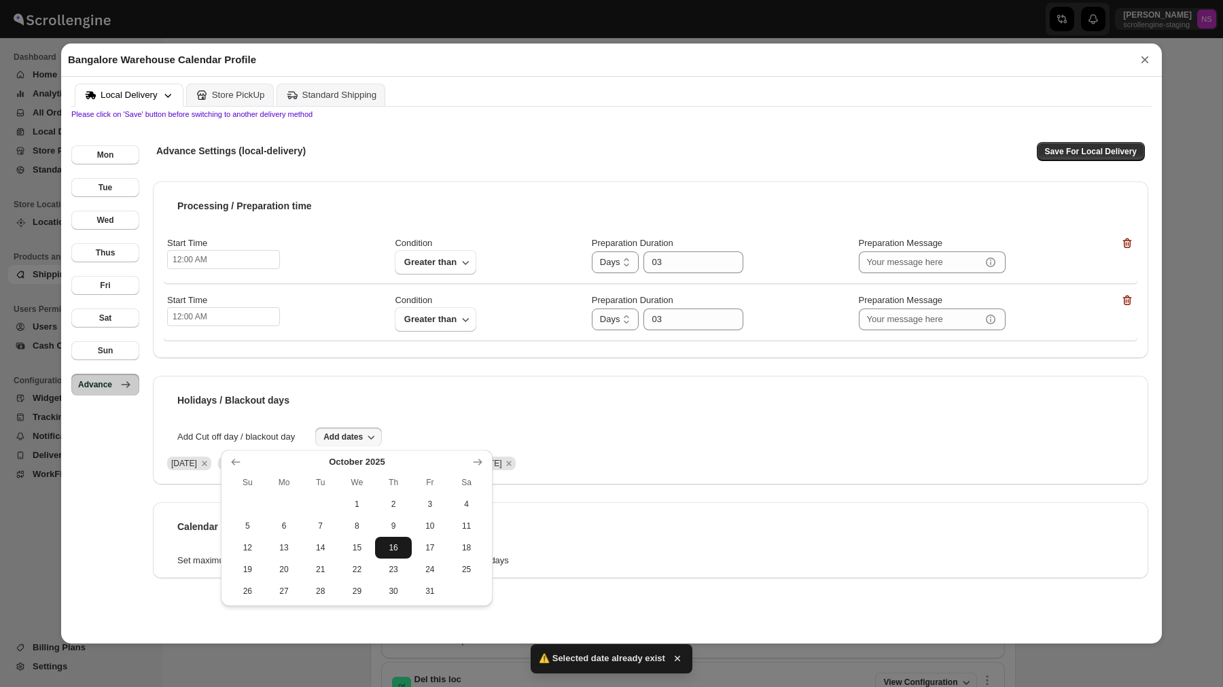
click at [376, 554] on button "16" at bounding box center [393, 548] width 37 height 22
click at [345, 567] on span "22" at bounding box center [358, 569] width 26 height 11
click at [303, 555] on button "14" at bounding box center [320, 548] width 37 height 22
click at [309, 555] on button "14" at bounding box center [320, 548] width 37 height 22
click at [479, 517] on button "11" at bounding box center [467, 526] width 37 height 22
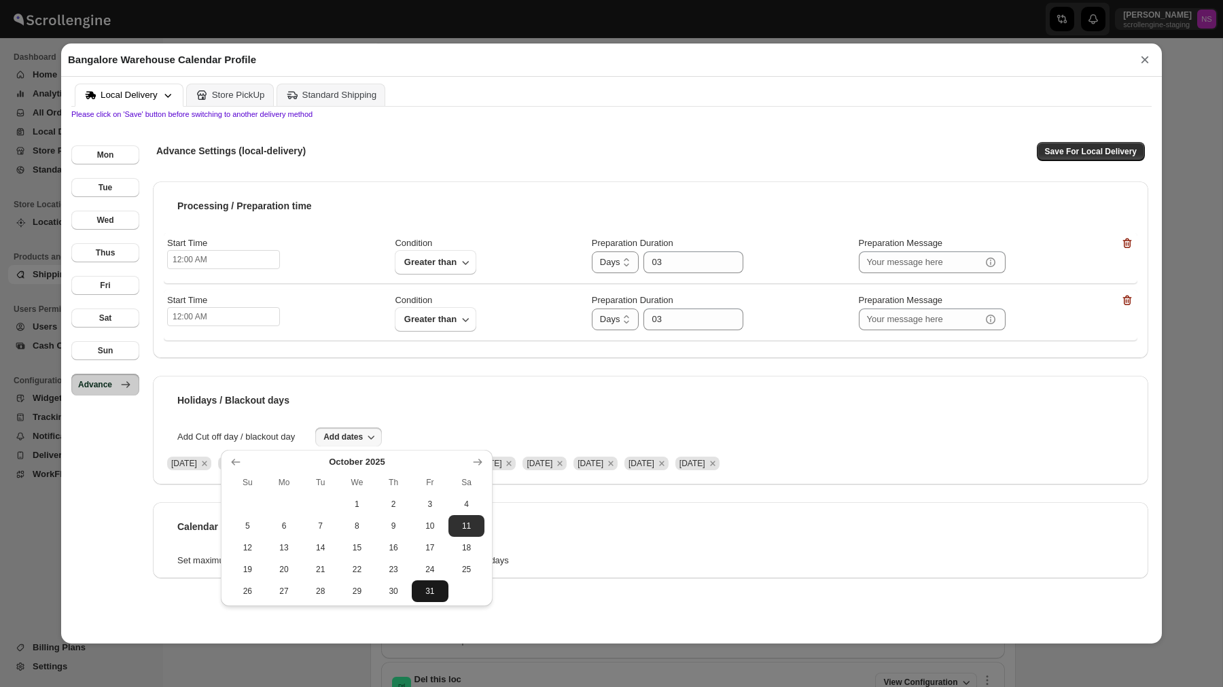
click at [417, 599] on button "31" at bounding box center [430, 591] width 37 height 22
click at [329, 593] on span "28" at bounding box center [321, 591] width 26 height 11
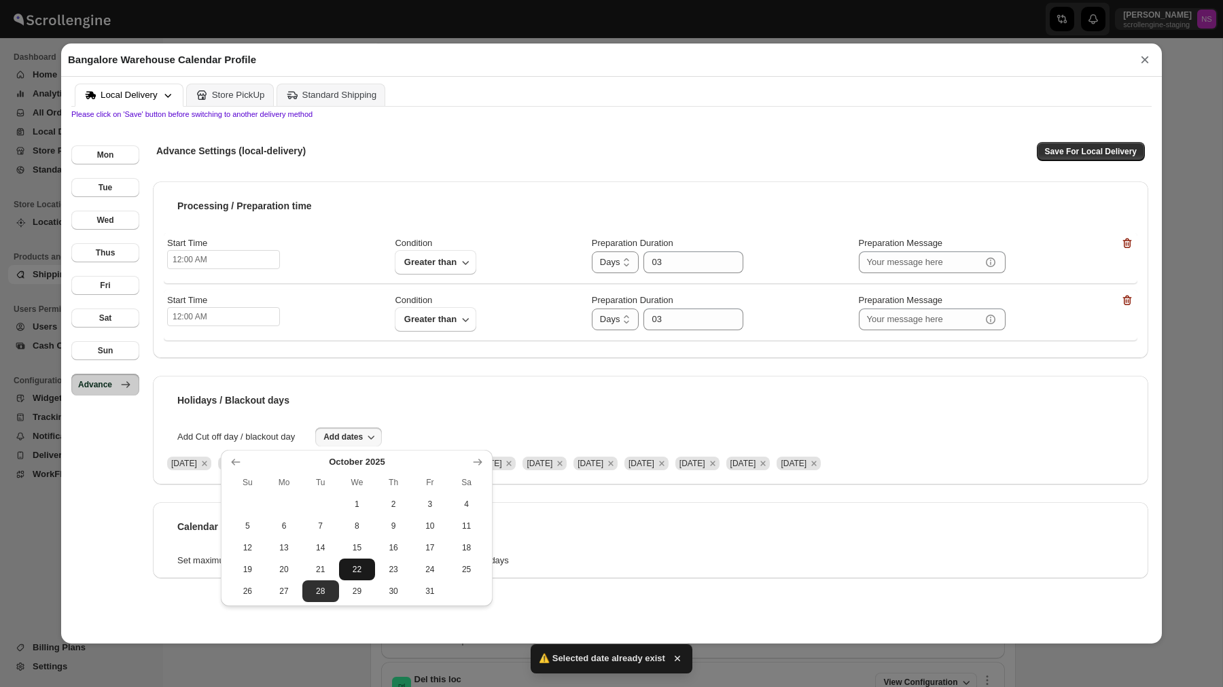
click at [364, 559] on button "22" at bounding box center [357, 570] width 37 height 22
drag, startPoint x: 379, startPoint y: 559, endPoint x: 405, endPoint y: 554, distance: 26.9
click at [404, 554] on tbody "1 2 3 4 5 6 7 8 9 10 11 12 13 14 15 16 17 18 19 20 21 22 23 24 25 26 27 28 29 3…" at bounding box center [357, 547] width 256 height 109
click at [477, 459] on icon "Show next month, November 2025" at bounding box center [478, 462] width 14 height 14
click at [247, 534] on button "2" at bounding box center [247, 526] width 37 height 22
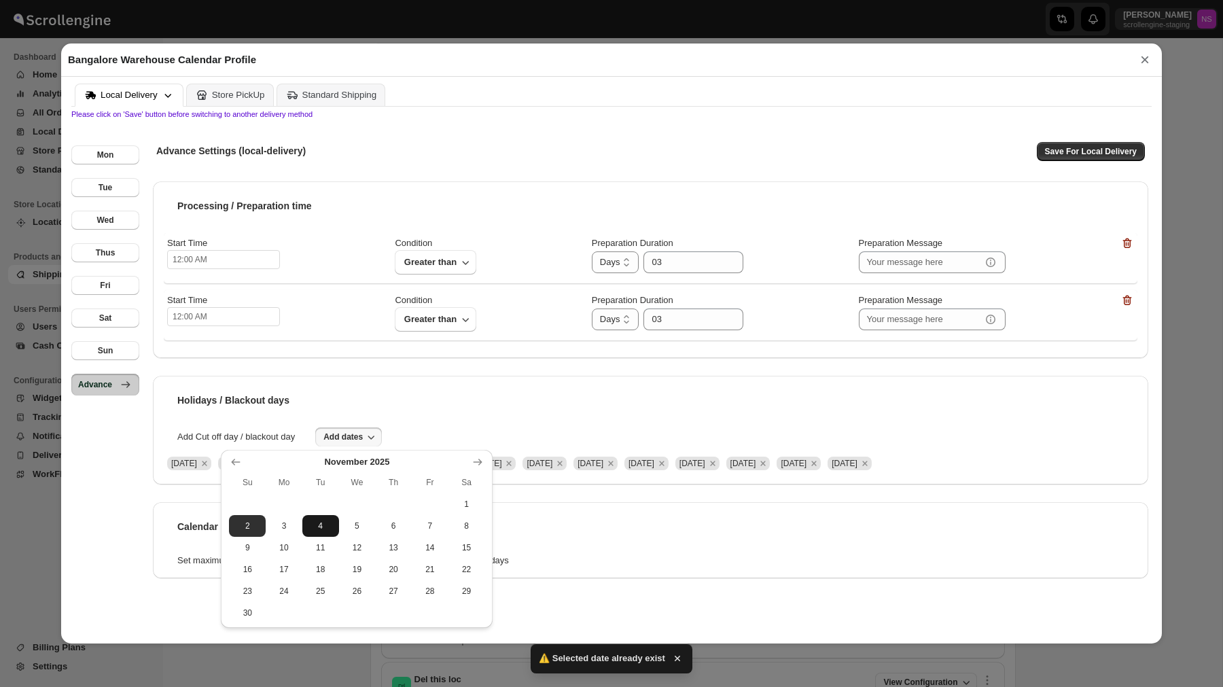
click at [332, 515] on button "4" at bounding box center [320, 526] width 37 height 22
click at [392, 521] on span "6" at bounding box center [394, 526] width 26 height 11
click at [392, 531] on span "6" at bounding box center [394, 526] width 26 height 11
click at [388, 560] on button "20" at bounding box center [393, 570] width 37 height 22
click at [264, 556] on td "9" at bounding box center [247, 548] width 37 height 22
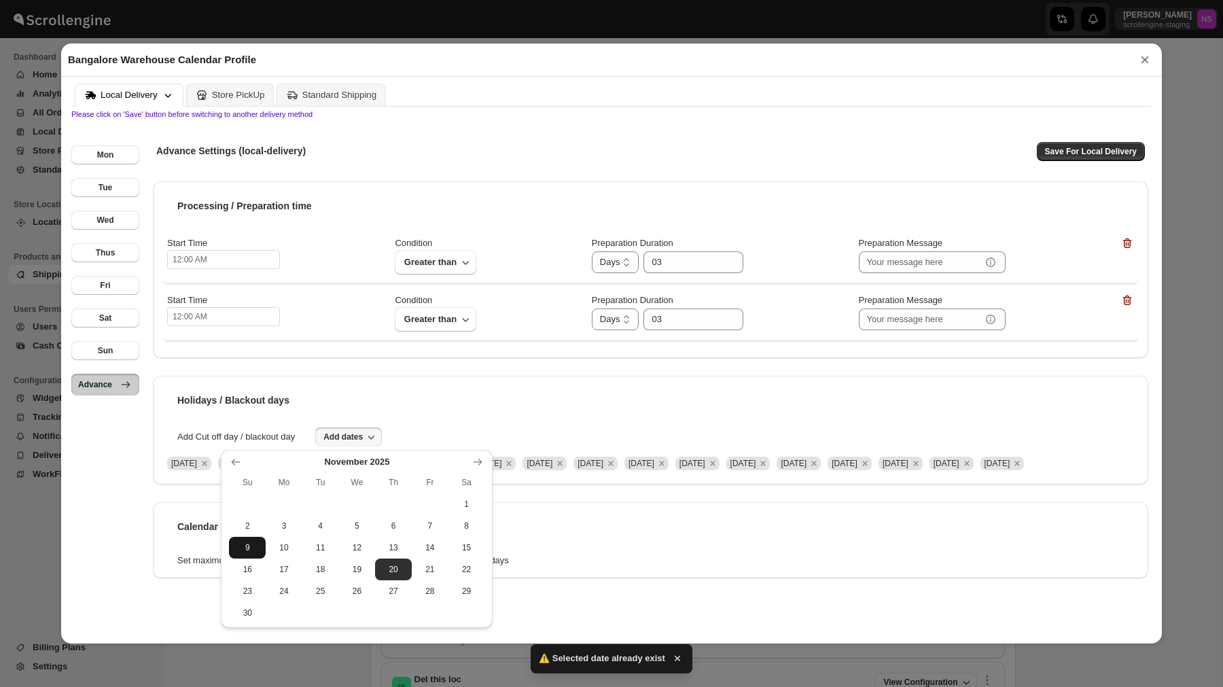
click at [264, 556] on button "9" at bounding box center [247, 548] width 37 height 22
click at [317, 614] on td at bounding box center [320, 613] width 37 height 22
click at [386, 563] on button "20" at bounding box center [393, 570] width 37 height 22
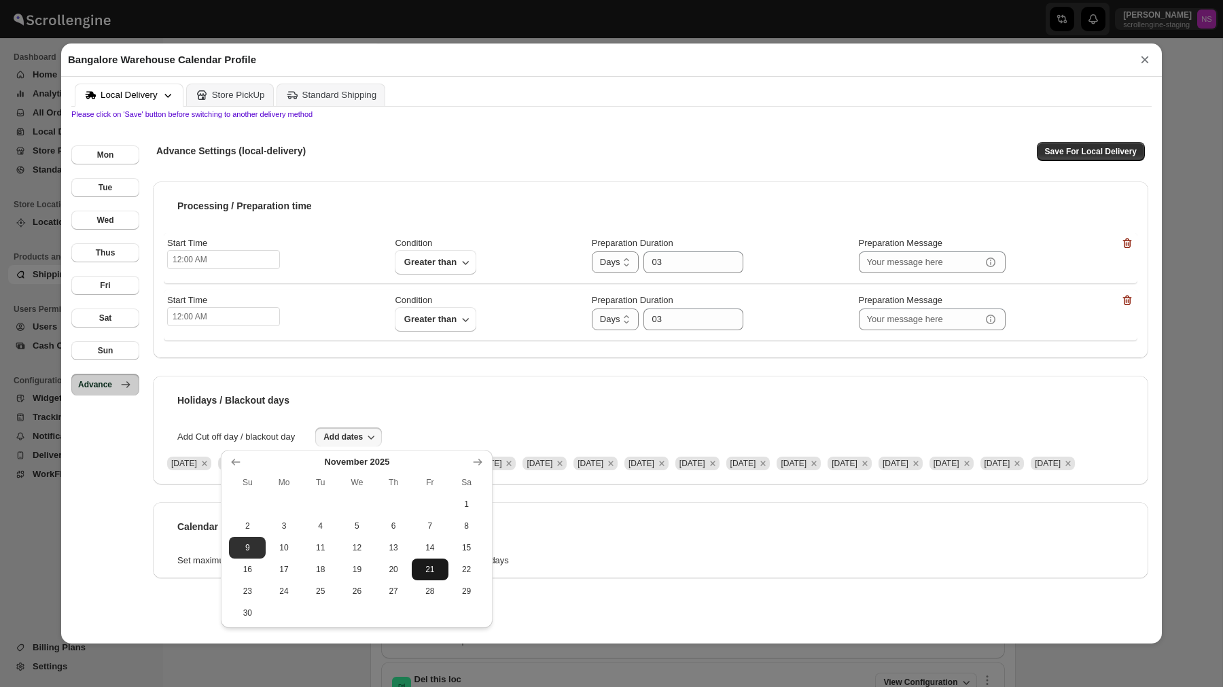
click at [419, 561] on button "21" at bounding box center [430, 570] width 37 height 22
click at [477, 593] on span "29" at bounding box center [467, 591] width 26 height 11
click at [610, 511] on div "Processing / Preparation time Start Time 12:00 AM Condition Greater than Prepar…" at bounding box center [651, 389] width 996 height 417
click at [362, 435] on span "Add dates" at bounding box center [342, 437] width 39 height 11
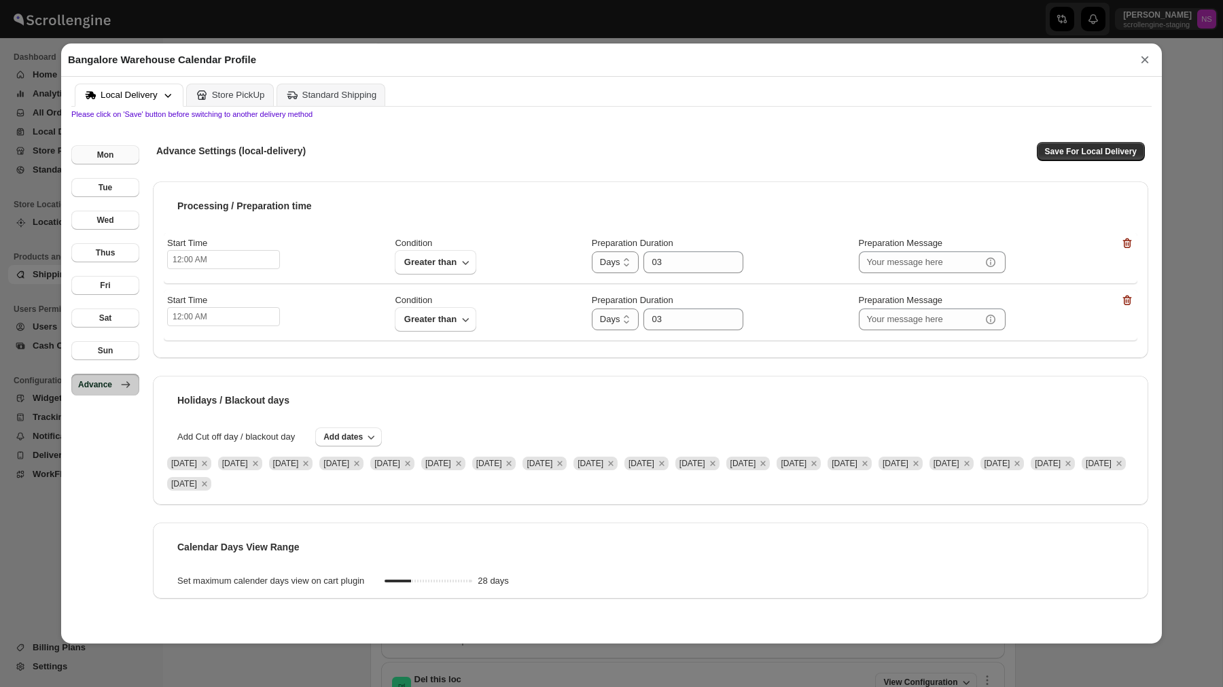
click at [113, 145] on button "Mon" at bounding box center [105, 154] width 68 height 19
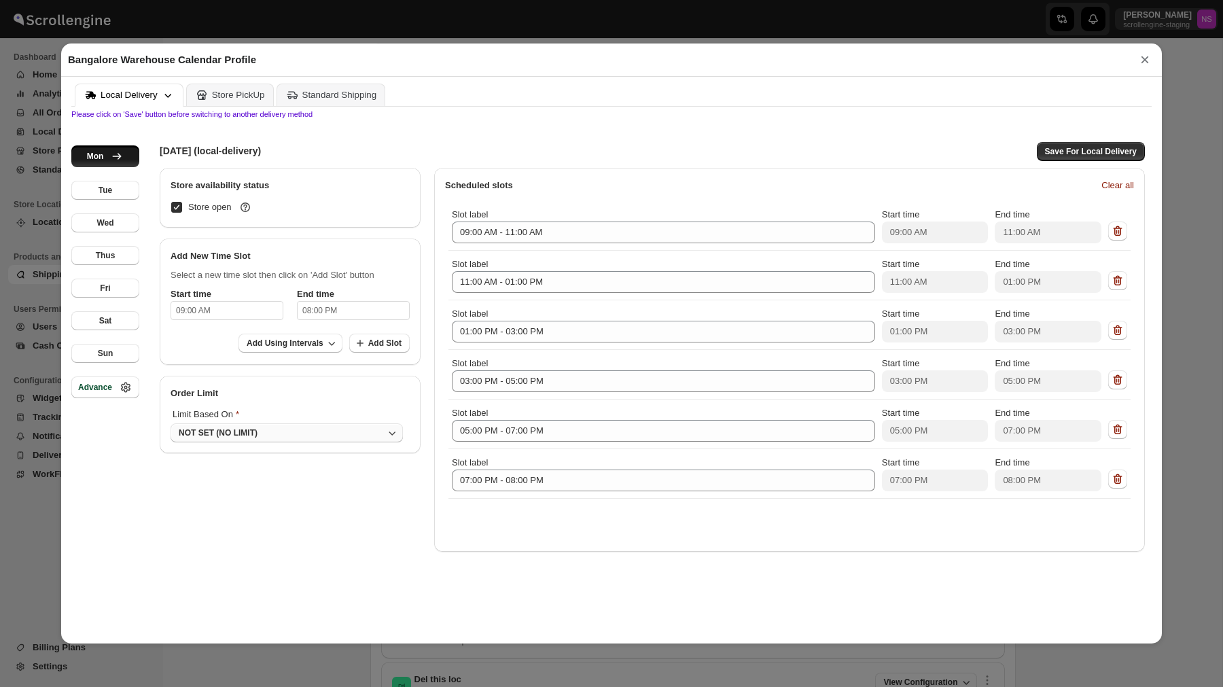
click at [248, 434] on div "NOT SET (NO LIMIT)" at bounding box center [218, 432] width 79 height 11
click at [251, 500] on button "DAY" at bounding box center [277, 490] width 205 height 22
click at [247, 432] on button "DAY" at bounding box center [242, 432] width 143 height 19
click at [232, 513] on button "TIME SLOTS" at bounding box center [236, 515] width 123 height 22
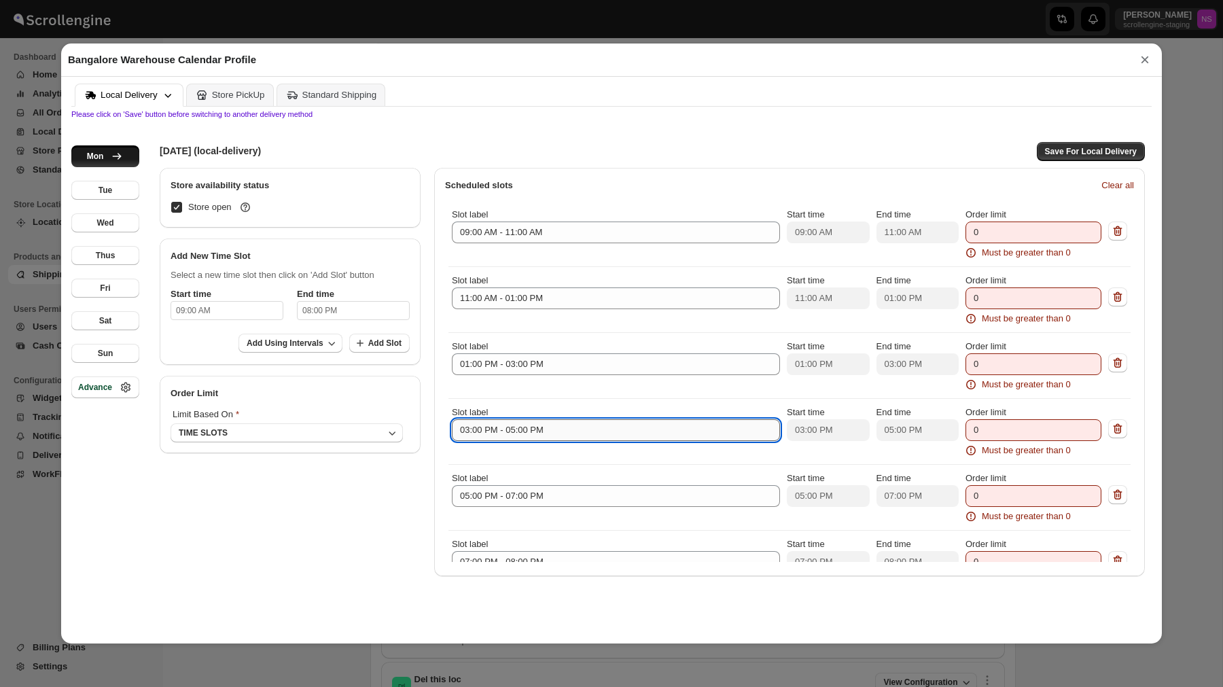
click at [529, 427] on input "03:00 PM - 05:00 PM" at bounding box center [616, 430] width 328 height 22
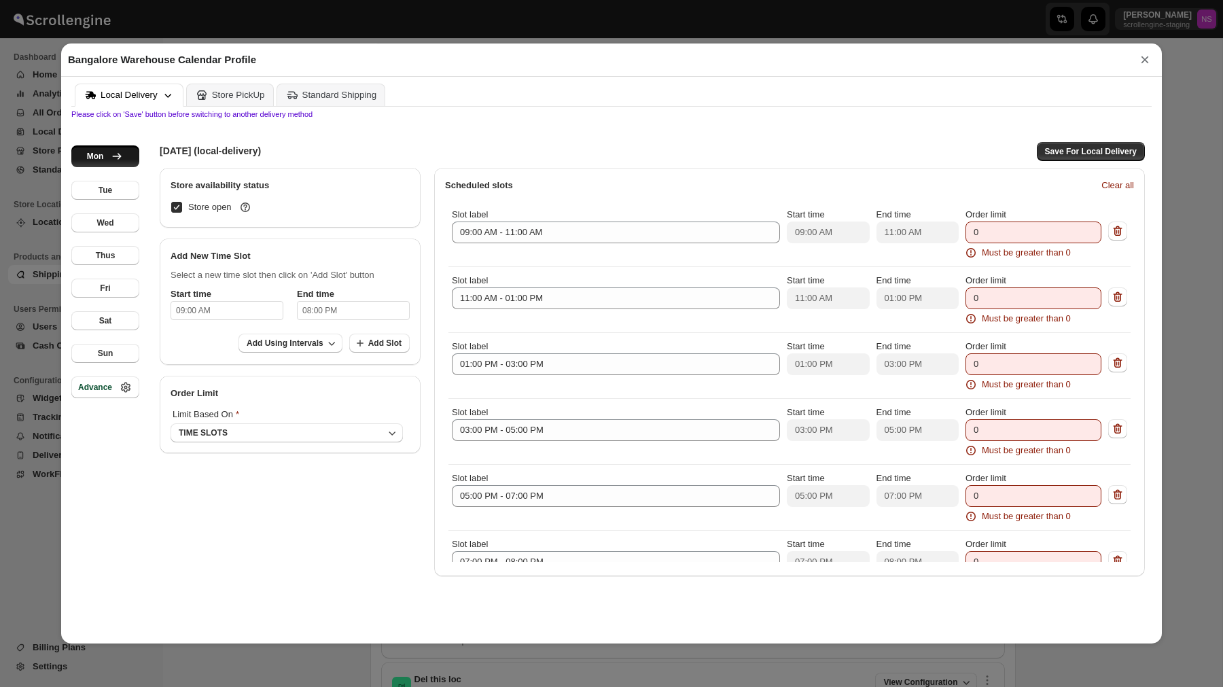
click at [1149, 54] on button "×" at bounding box center [1145, 59] width 20 height 19
